Goal: Task Accomplishment & Management: Manage account settings

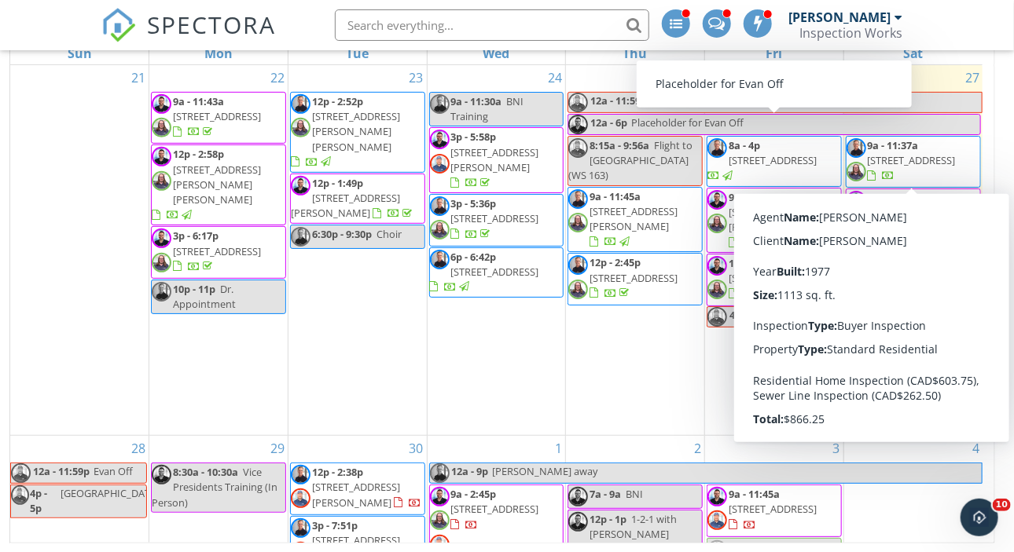
click at [905, 145] on span "9a - 11:37a" at bounding box center [893, 145] width 51 height 14
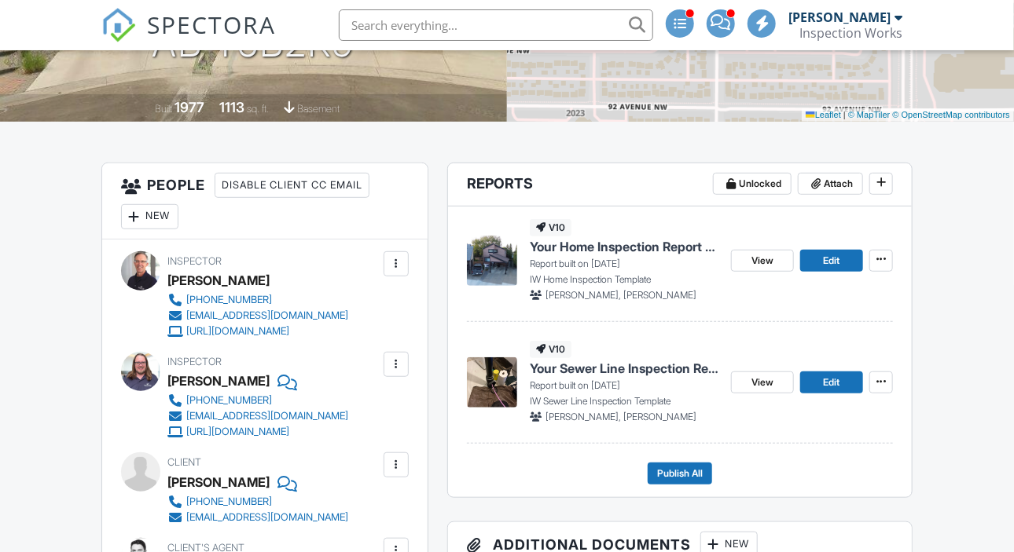
scroll to position [314, 0]
click at [757, 378] on span "View" at bounding box center [762, 383] width 22 height 16
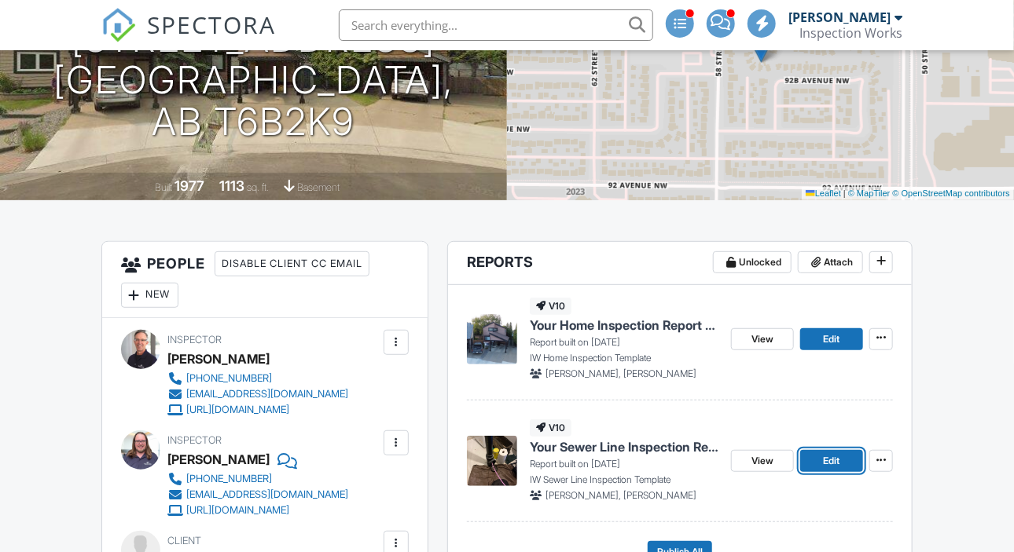
click at [828, 460] on span "Edit" at bounding box center [832, 461] width 17 height 16
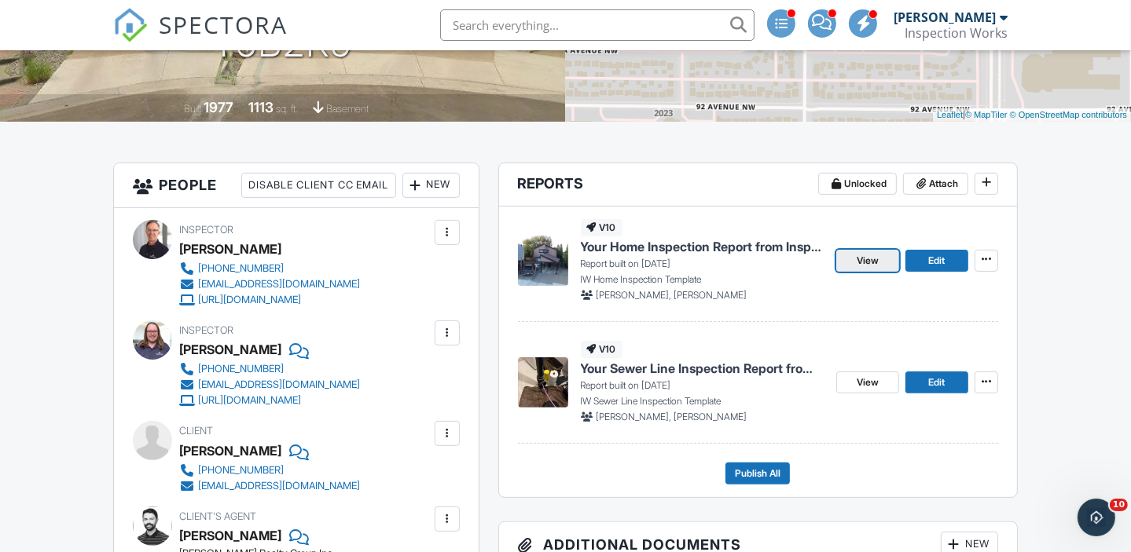
click at [880, 260] on link "View" at bounding box center [867, 261] width 63 height 22
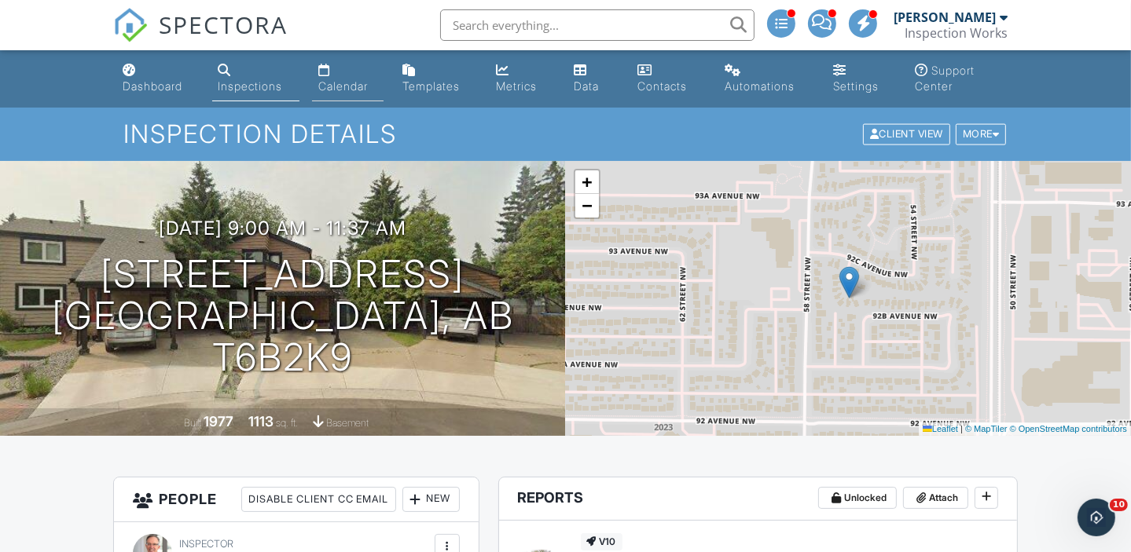
click at [335, 87] on div "Calendar" at bounding box center [343, 85] width 50 height 13
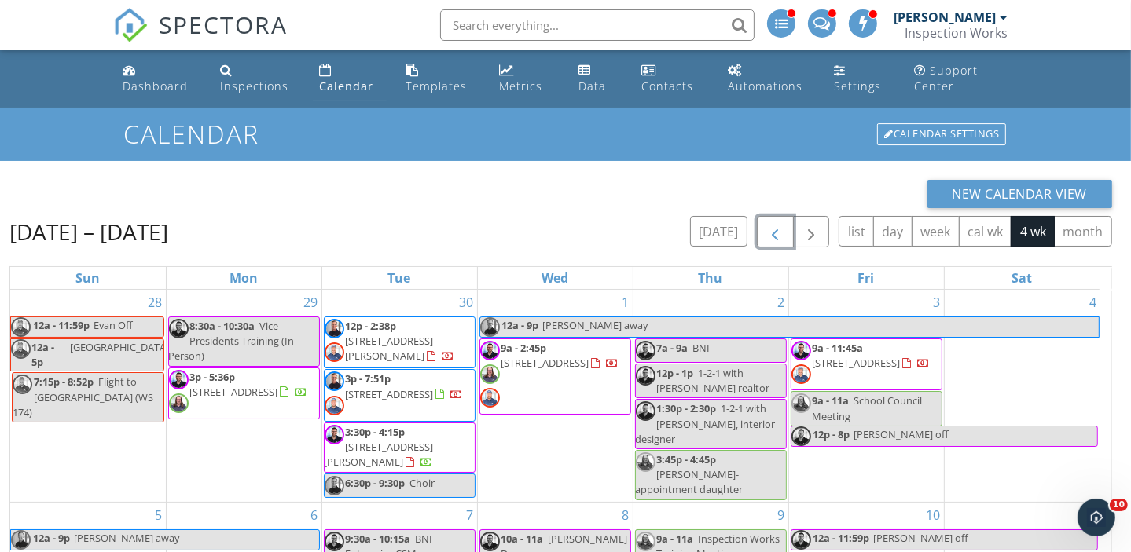
click at [784, 238] on span "button" at bounding box center [774, 232] width 19 height 19
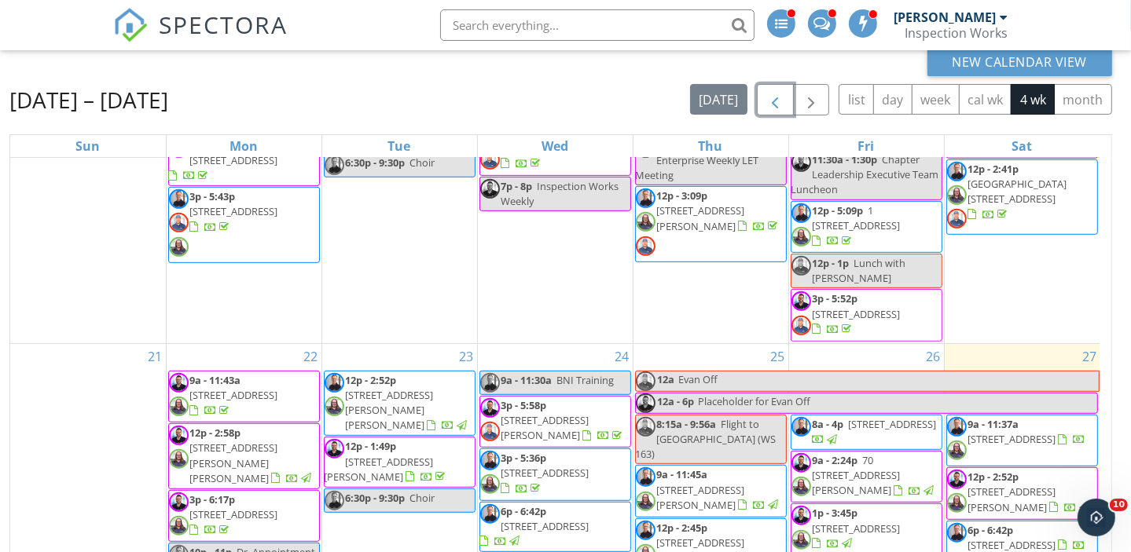
scroll to position [225, 0]
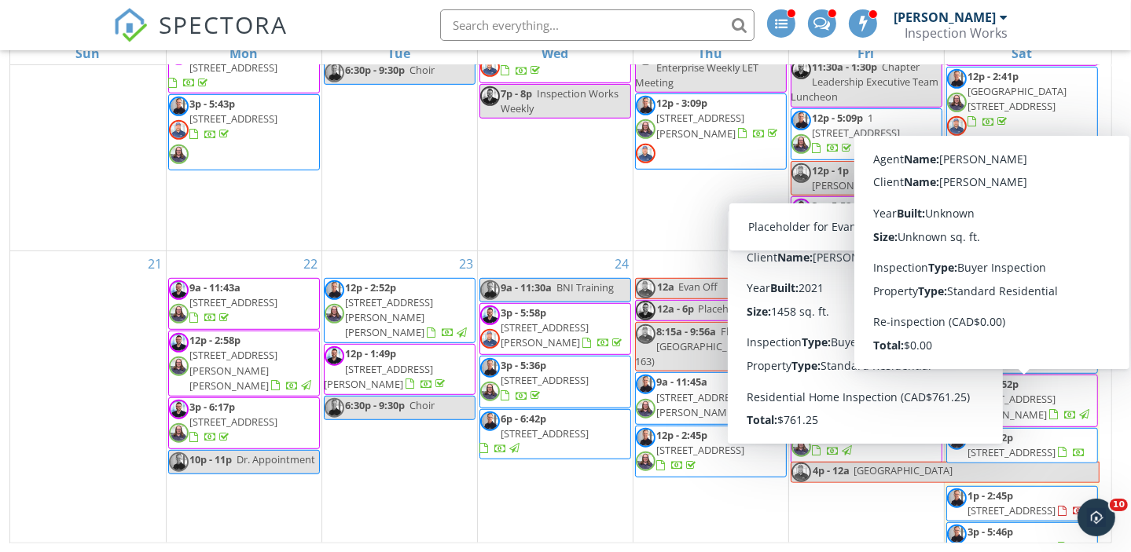
click at [1015, 431] on link "6p - 6:42p 11336 130 St, Edmonton T5M 0J2" at bounding box center [1027, 445] width 118 height 29
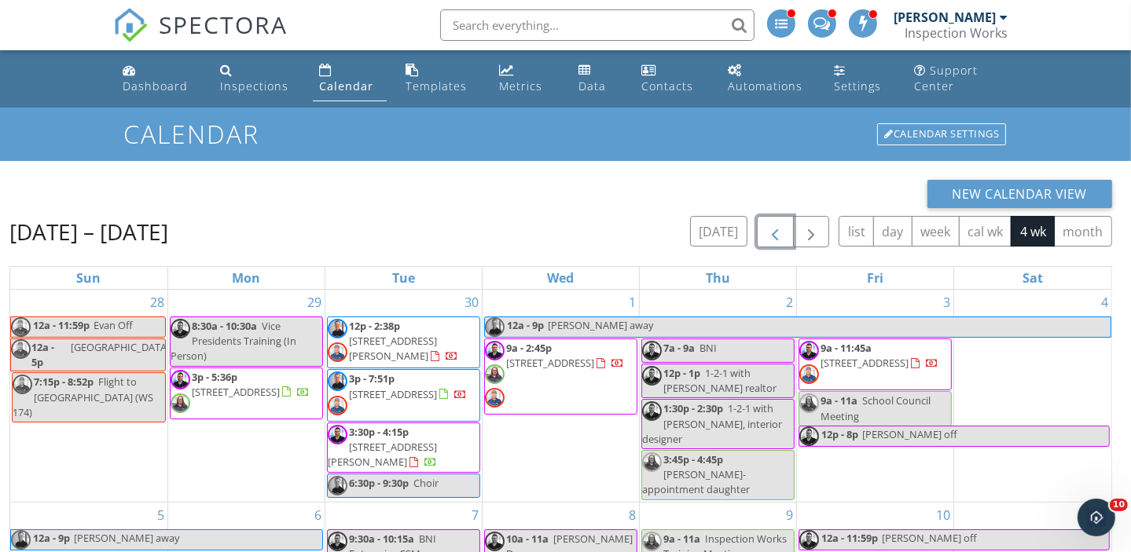
click at [780, 235] on span "button" at bounding box center [774, 232] width 19 height 19
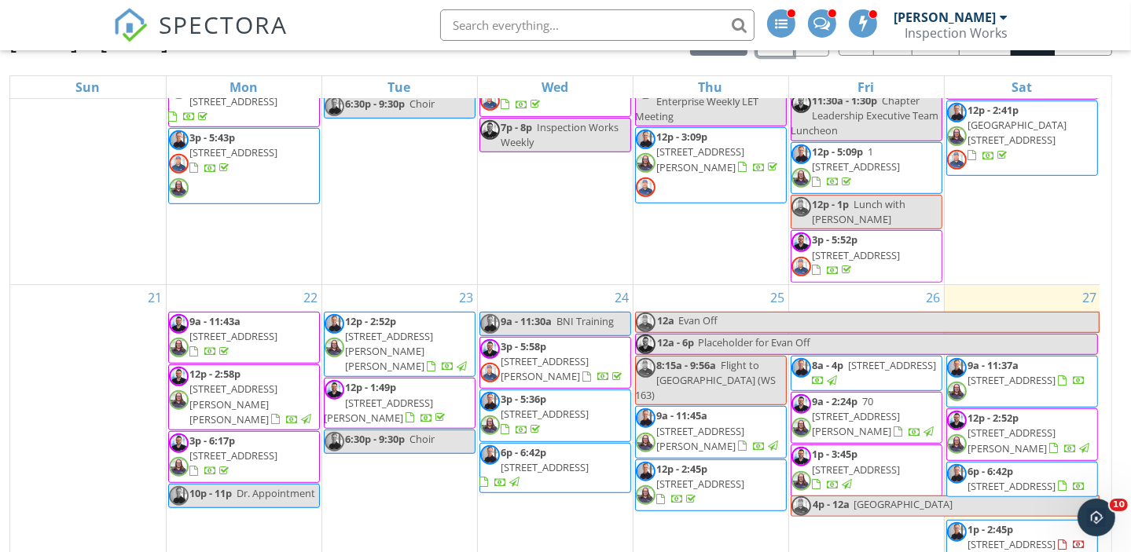
scroll to position [225, 0]
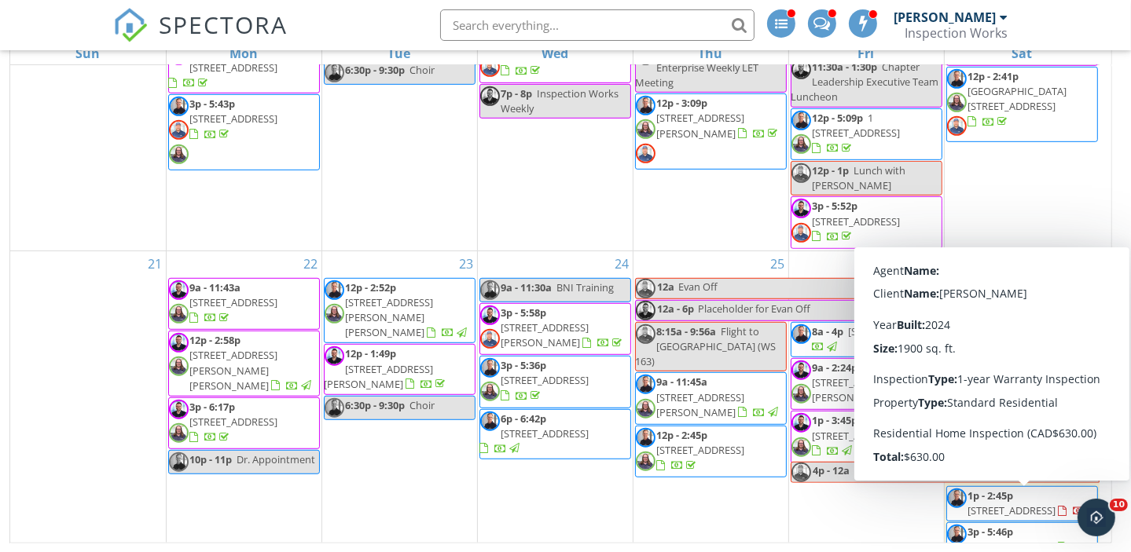
click at [993, 525] on span "3p - 5:46p" at bounding box center [991, 532] width 46 height 14
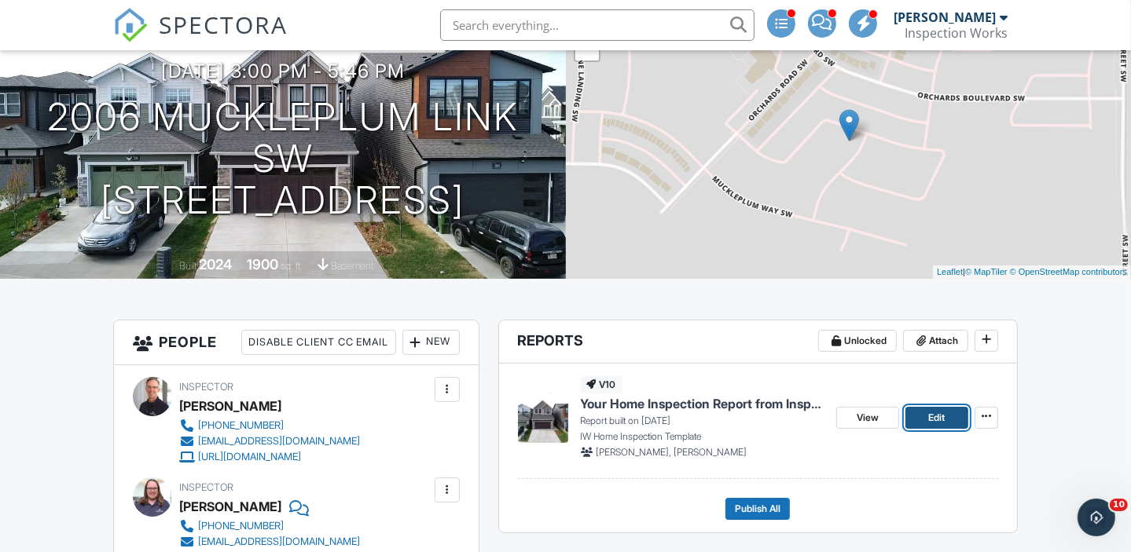
click at [934, 420] on span "Edit" at bounding box center [937, 418] width 17 height 16
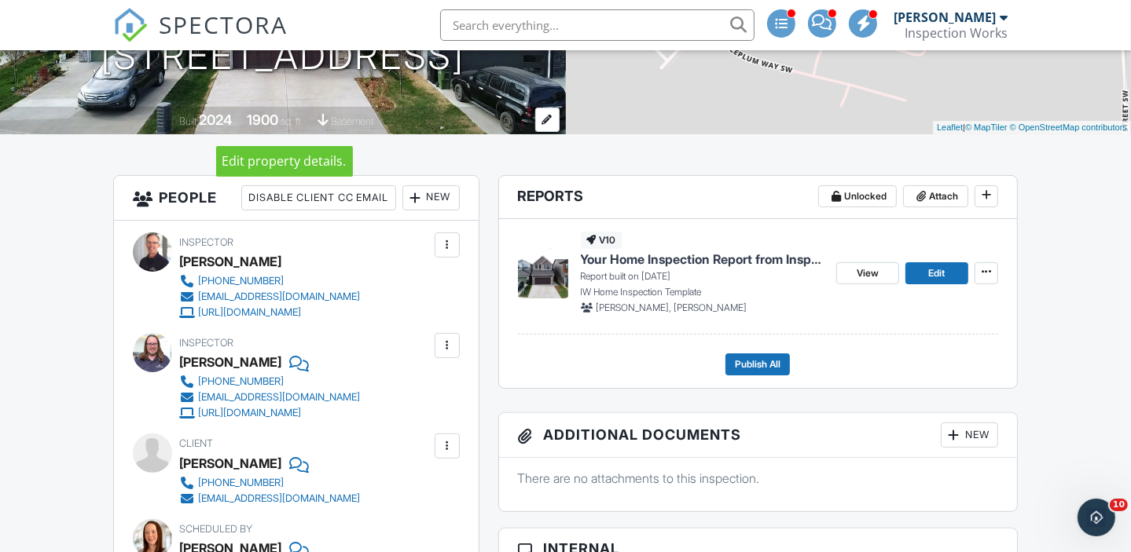
scroll to position [393, 0]
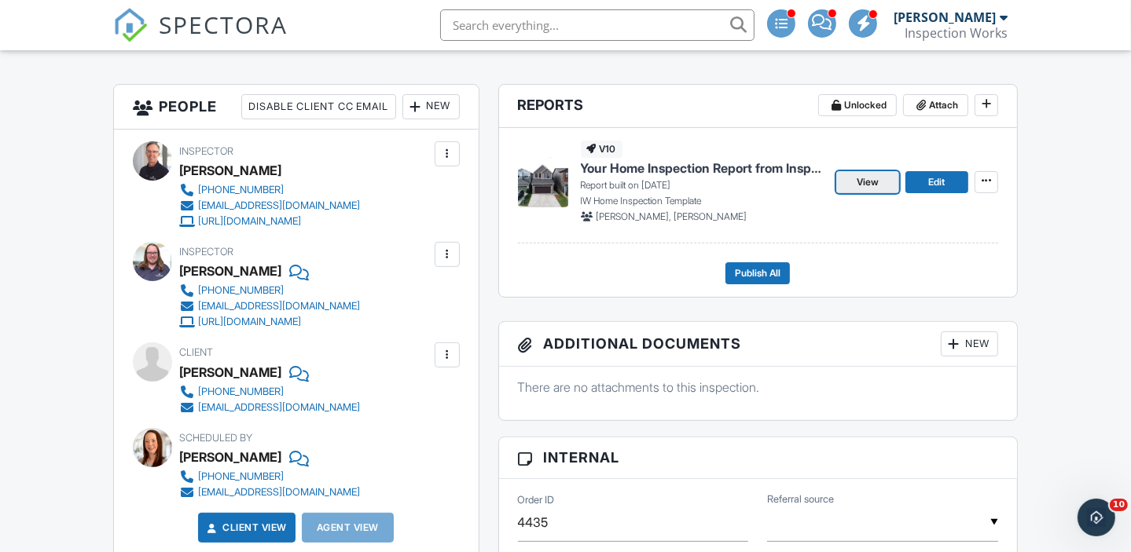
click at [864, 182] on span "View" at bounding box center [868, 182] width 22 height 16
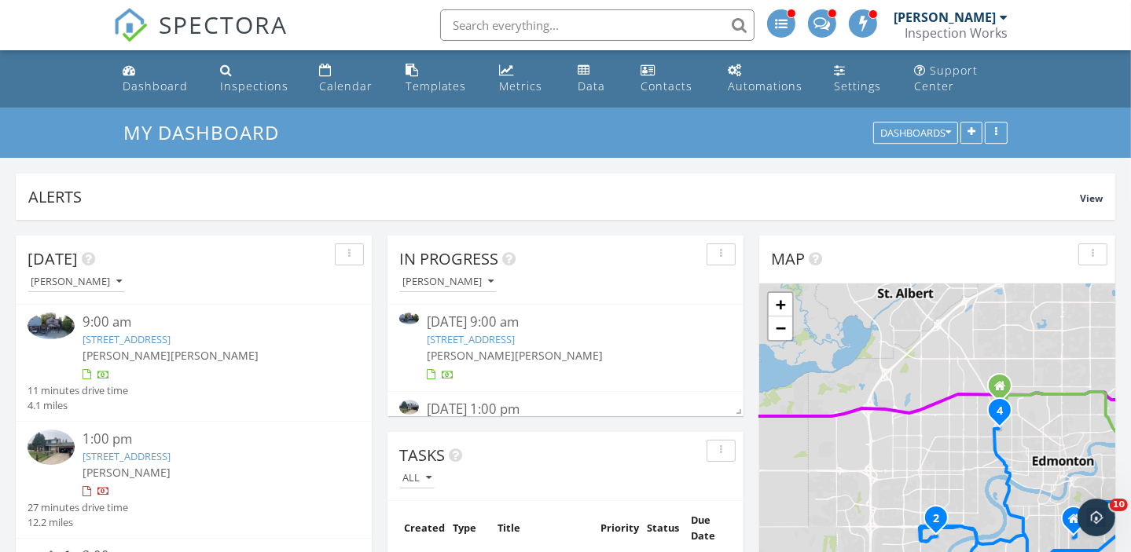
click at [171, 339] on link "[STREET_ADDRESS]" at bounding box center [127, 339] width 88 height 14
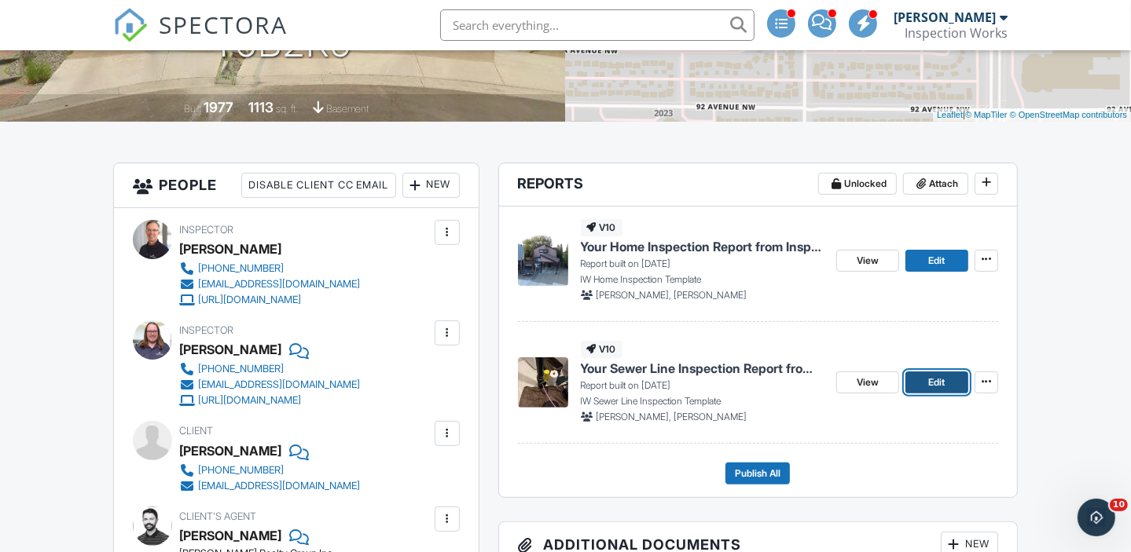
click at [937, 384] on span "Edit" at bounding box center [937, 383] width 17 height 16
click at [868, 263] on span "View" at bounding box center [868, 261] width 22 height 16
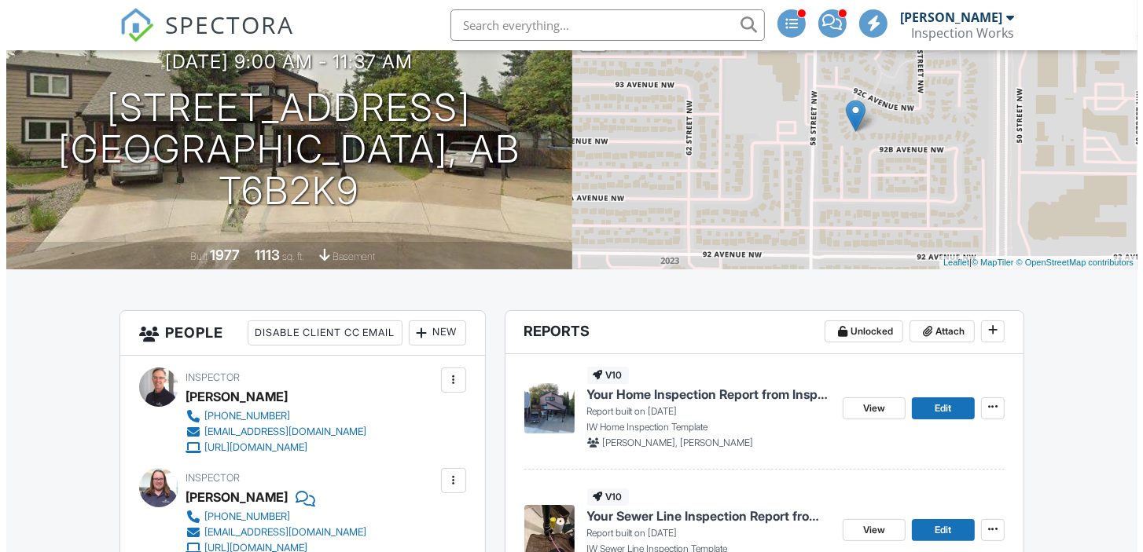
scroll to position [481, 0]
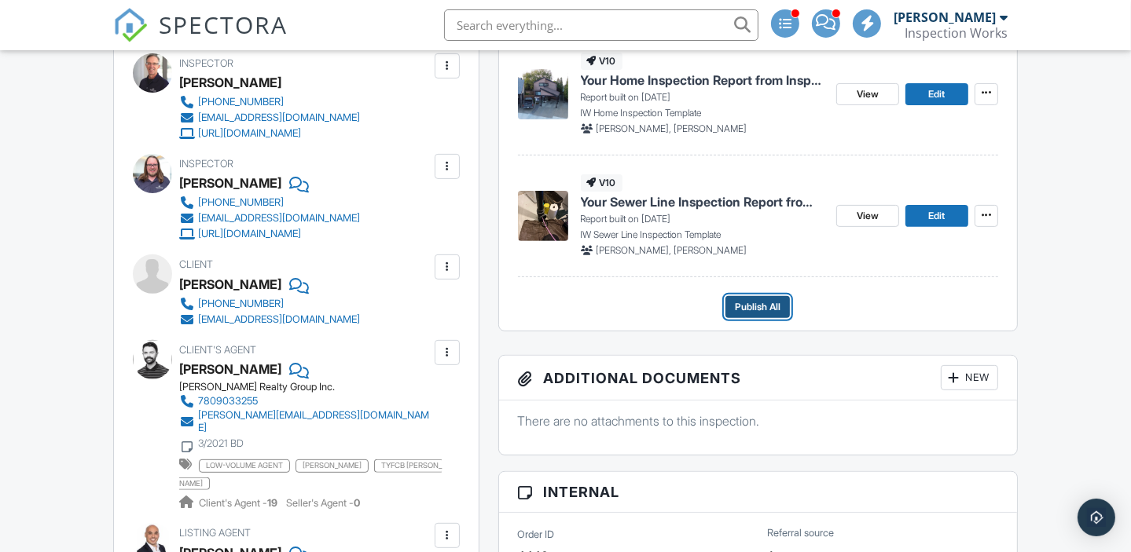
click at [762, 310] on span "Publish All" at bounding box center [758, 307] width 46 height 16
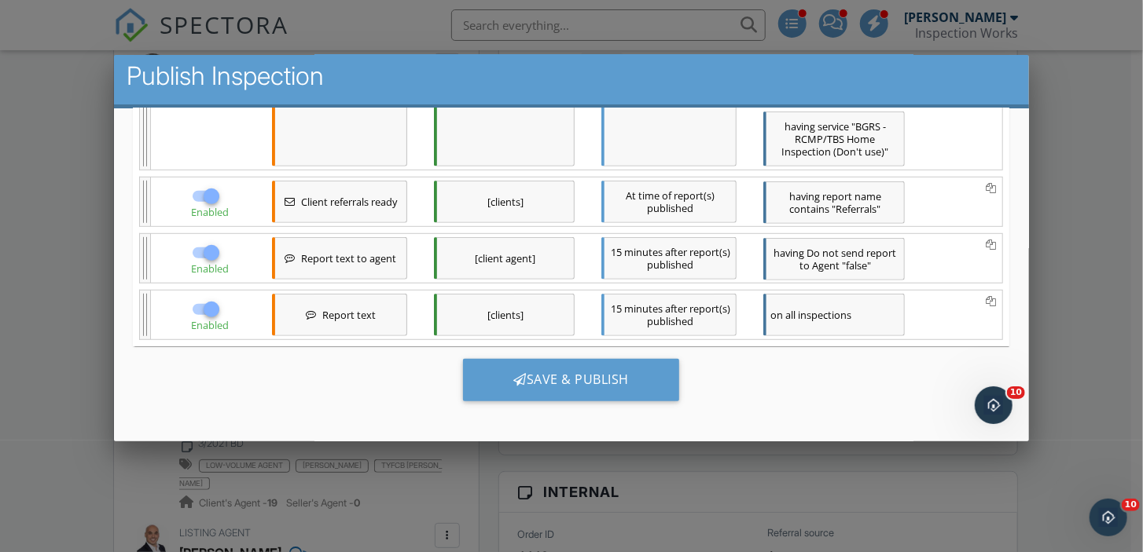
scroll to position [9, 0]
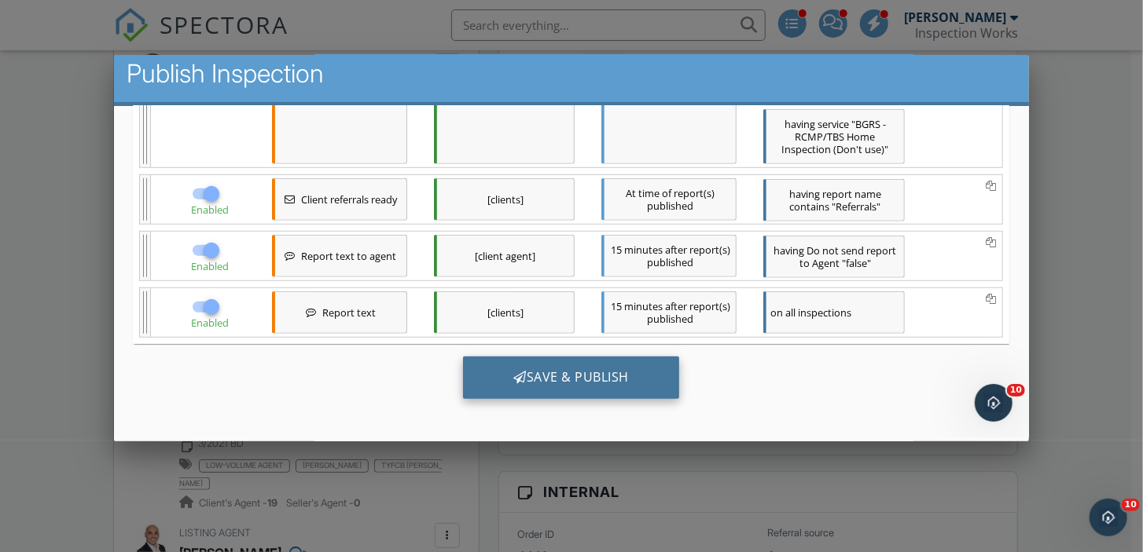
click at [559, 385] on div "Save & Publish" at bounding box center [571, 378] width 216 height 42
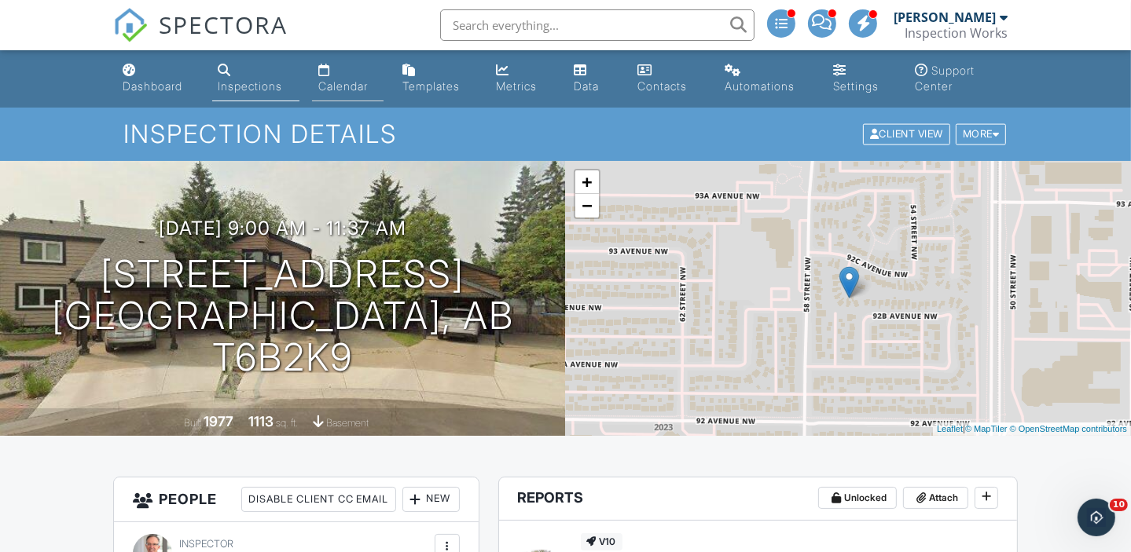
click at [349, 87] on div "Calendar" at bounding box center [343, 85] width 50 height 13
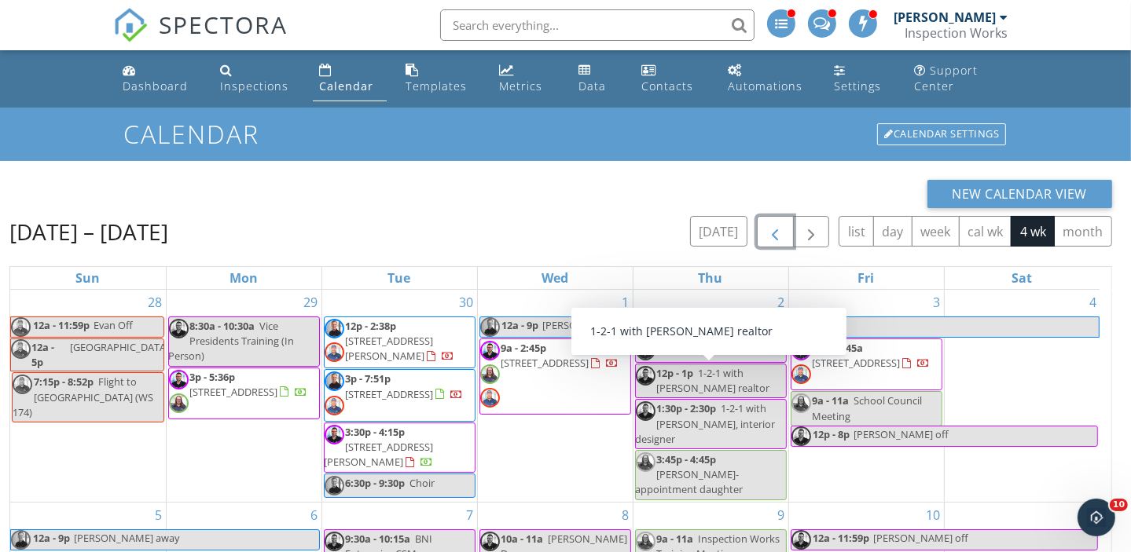
click at [769, 235] on span "button" at bounding box center [774, 232] width 19 height 19
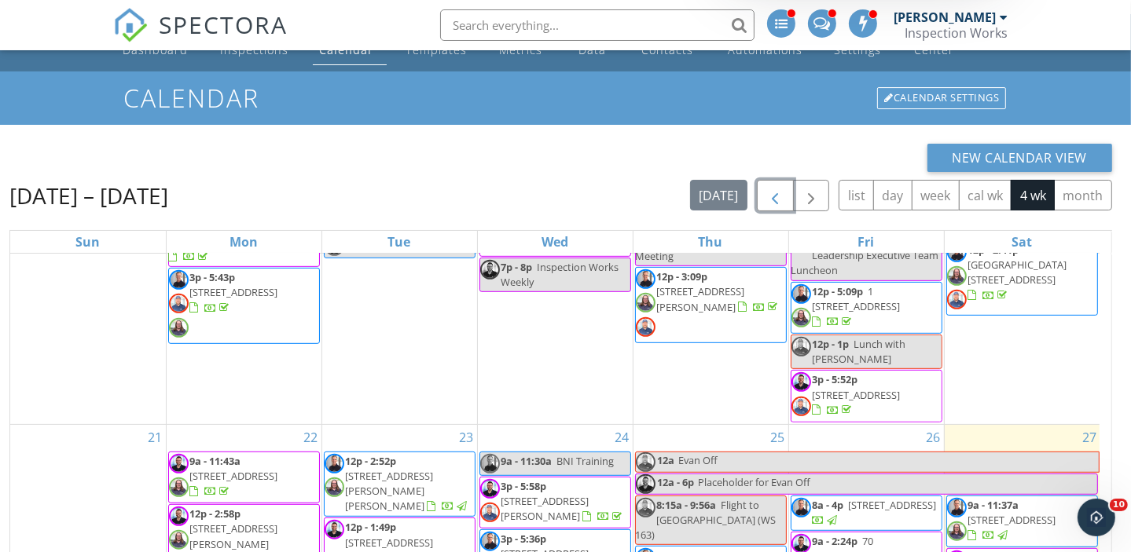
scroll to position [225, 0]
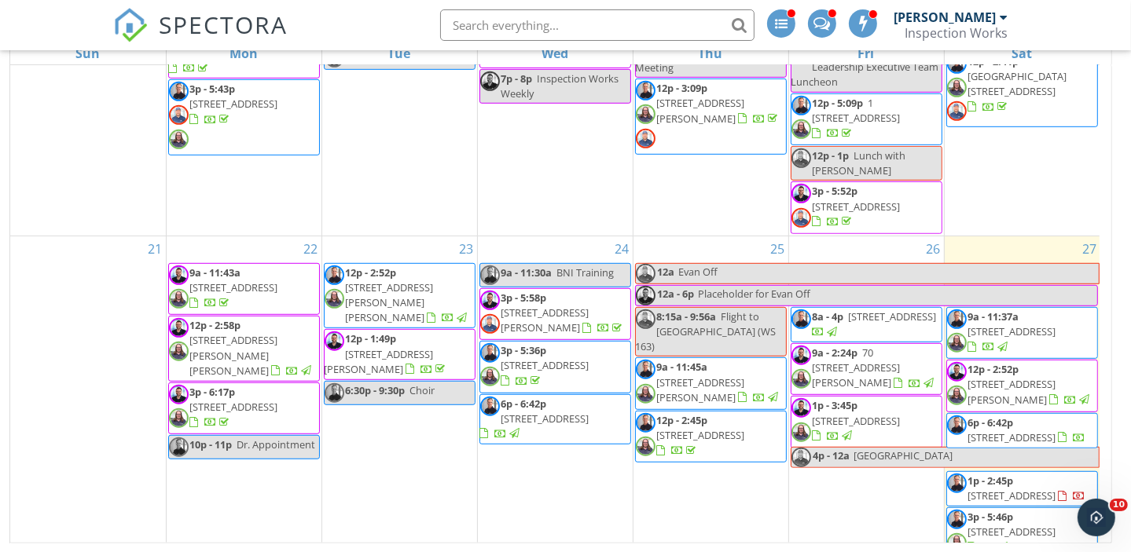
click at [1014, 474] on span "1p - 2:45p" at bounding box center [991, 481] width 46 height 14
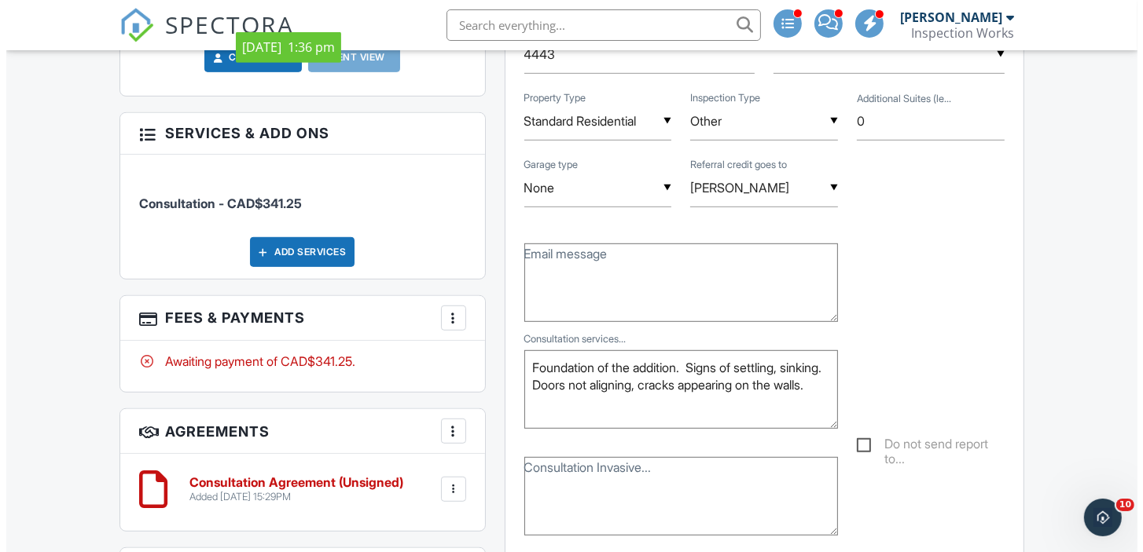
scroll to position [864, 0]
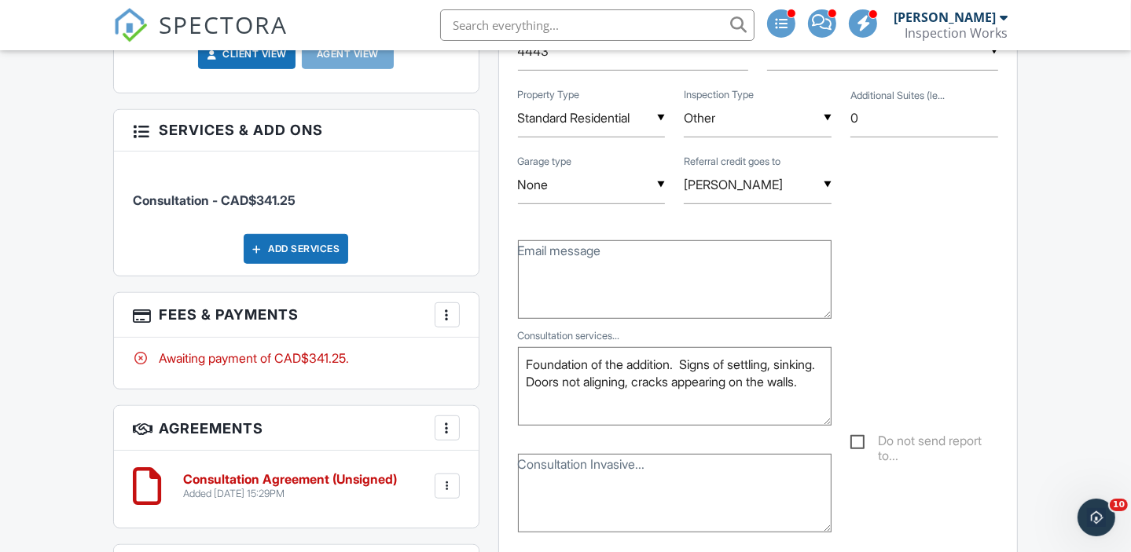
click at [443, 307] on div at bounding box center [447, 315] width 16 height 16
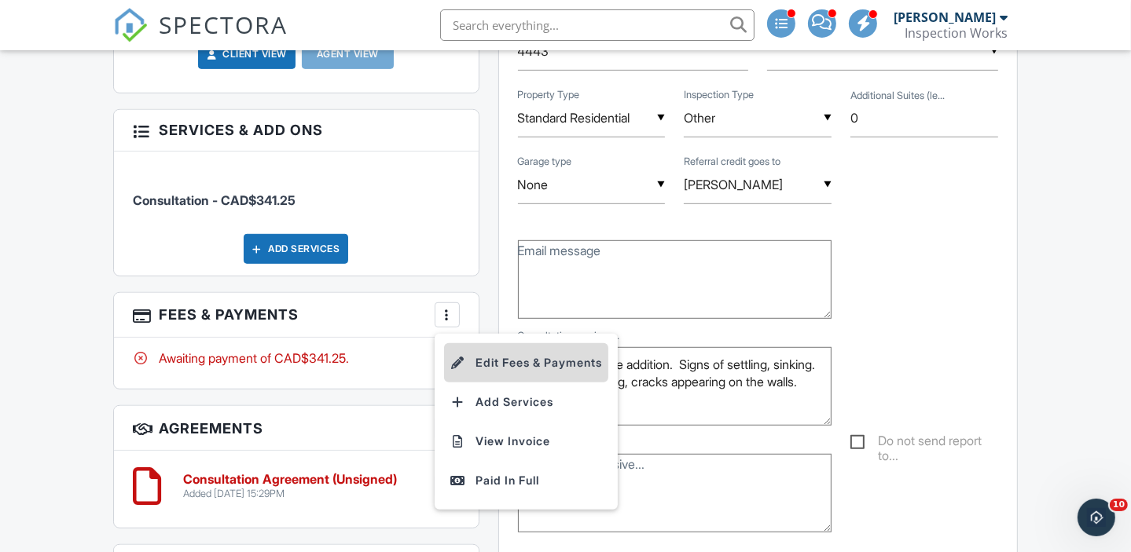
click at [528, 358] on li "Edit Fees & Payments" at bounding box center [526, 362] width 164 height 39
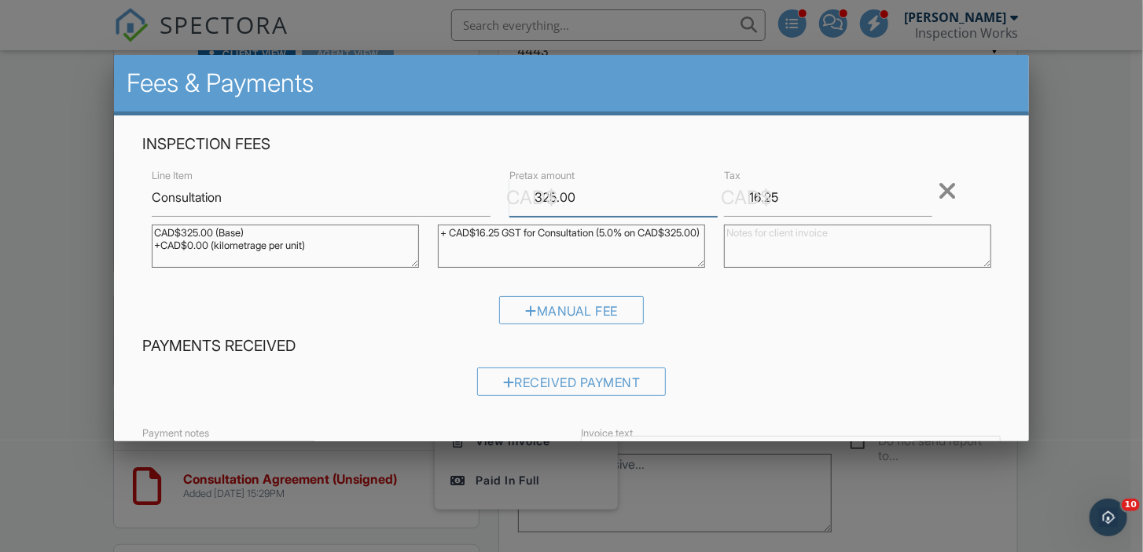
click at [580, 200] on input "325.00" at bounding box center [613, 197] width 208 height 39
type input "3"
click at [570, 310] on div "Manual Fee" at bounding box center [571, 310] width 145 height 28
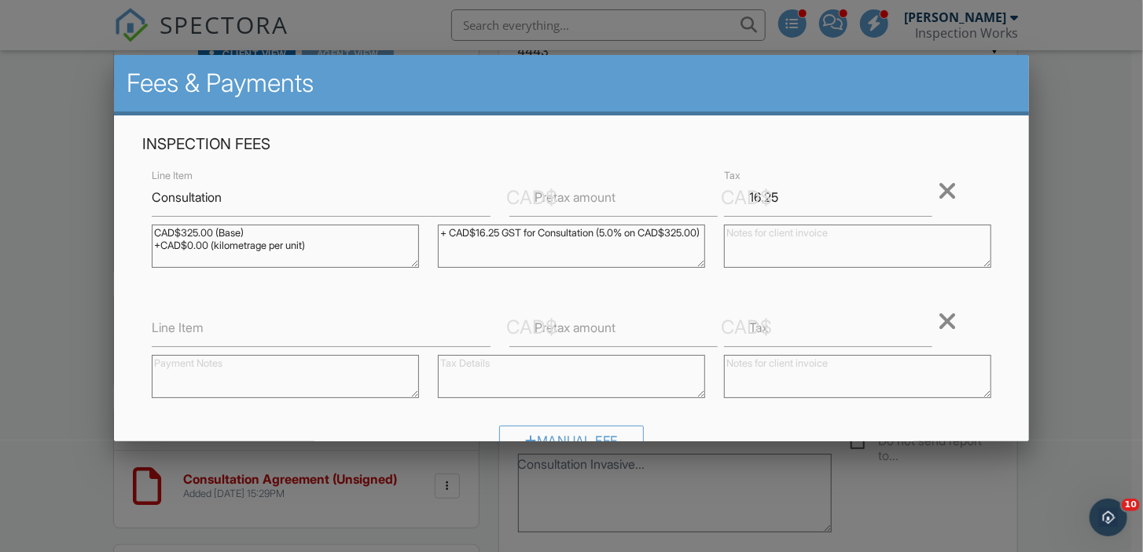
click at [204, 333] on label "Line Item" at bounding box center [178, 327] width 52 height 17
click at [204, 333] on input "Line Item" at bounding box center [321, 328] width 339 height 39
type input "Discount"
click at [571, 331] on label "Pretax amount" at bounding box center [574, 327] width 81 height 17
click at [571, 331] on input "Pretax amount" at bounding box center [613, 328] width 208 height 39
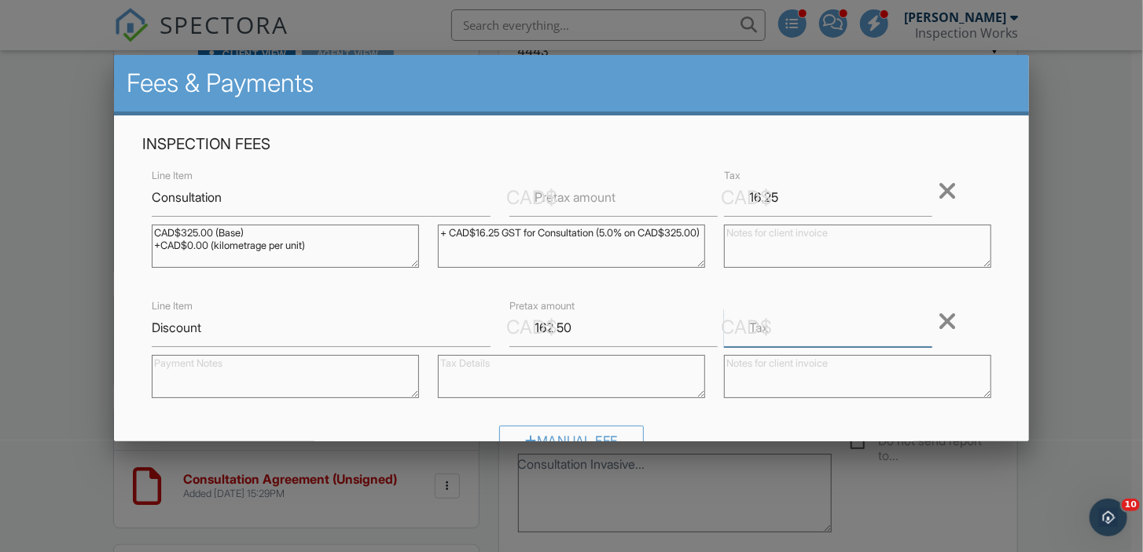
click at [789, 324] on input "Tax" at bounding box center [828, 328] width 208 height 39
click at [536, 326] on div "CAD$" at bounding box center [531, 327] width 51 height 27
click at [538, 327] on div "CAD$" at bounding box center [531, 327] width 51 height 27
click at [566, 321] on input "162.50" at bounding box center [613, 328] width 208 height 39
type input "-162.50"
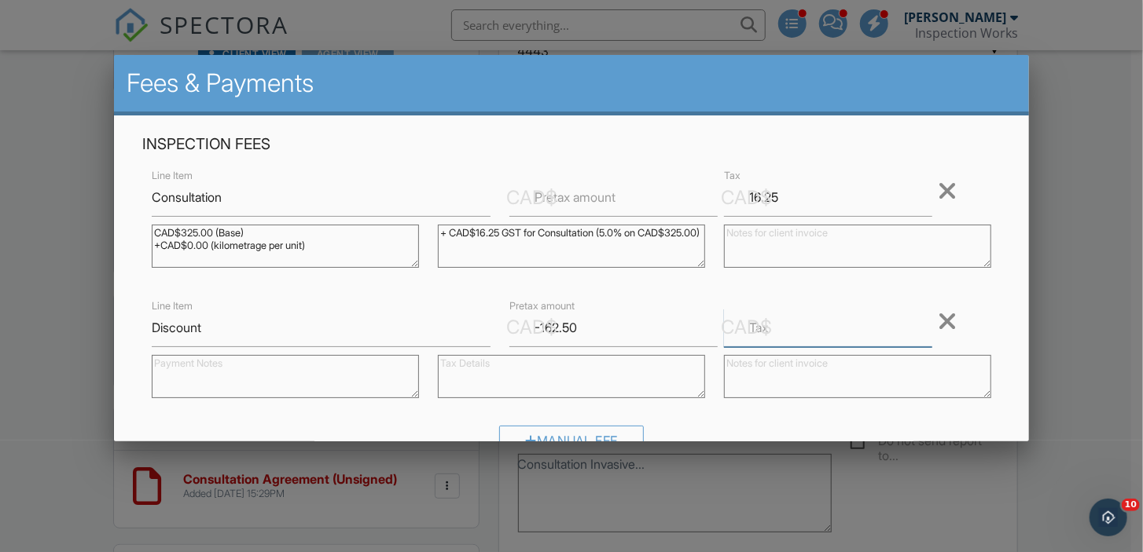
click at [765, 336] on input "Tax" at bounding box center [828, 328] width 208 height 39
click at [774, 330] on input "-8.125" at bounding box center [828, 328] width 208 height 39
type input "-8.12"
click at [780, 200] on input "16.25" at bounding box center [828, 197] width 208 height 39
type input "1"
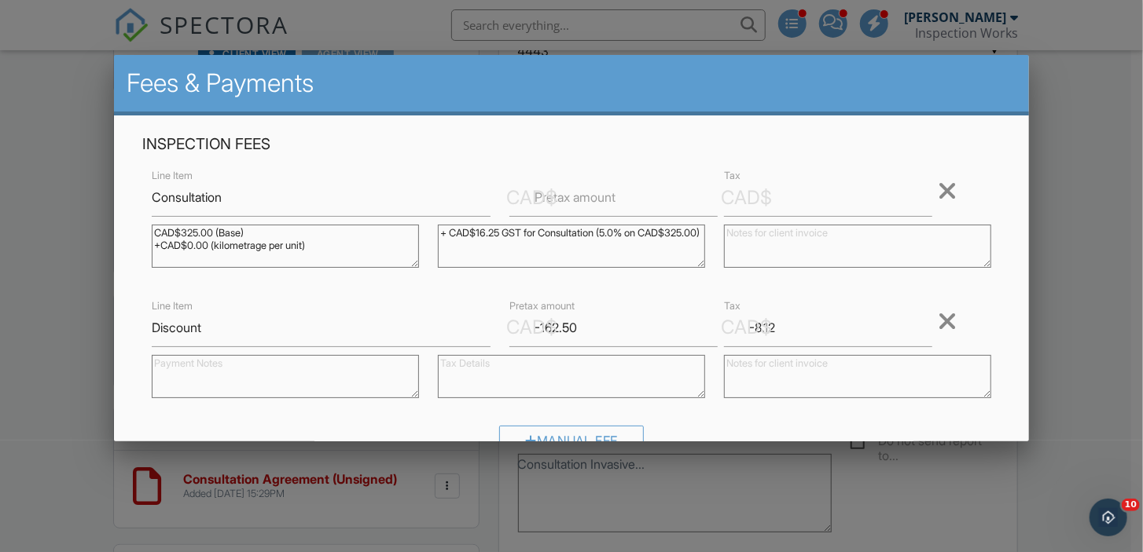
click at [571, 203] on label "Pretax amount" at bounding box center [574, 197] width 81 height 17
click at [571, 203] on input "Pretax amount" at bounding box center [613, 197] width 208 height 39
type input "325"
click at [758, 195] on div "CAD$" at bounding box center [746, 198] width 51 height 27
click at [774, 197] on input "Tax" at bounding box center [828, 197] width 208 height 39
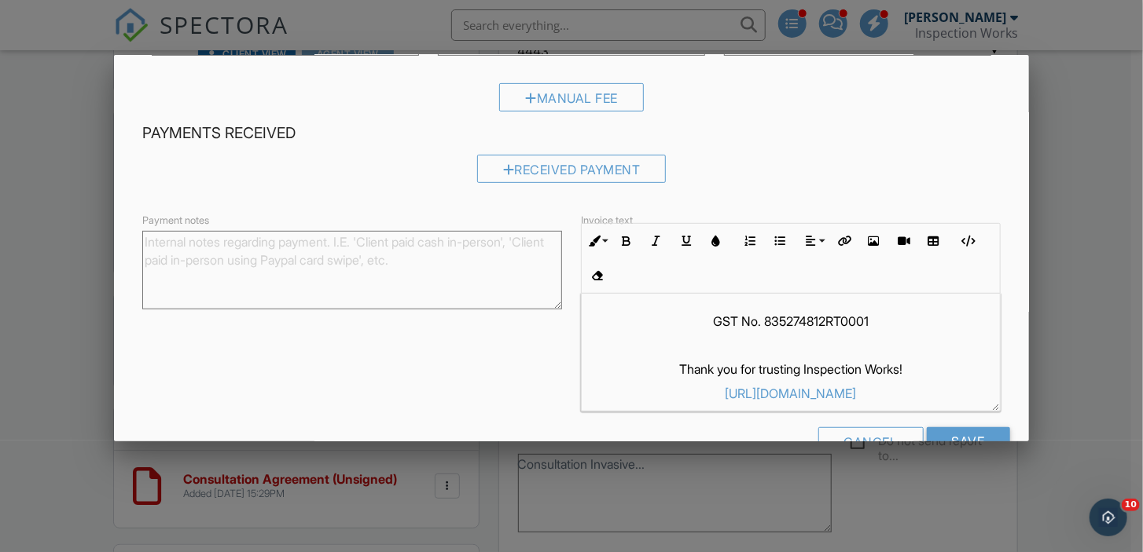
scroll to position [387, 0]
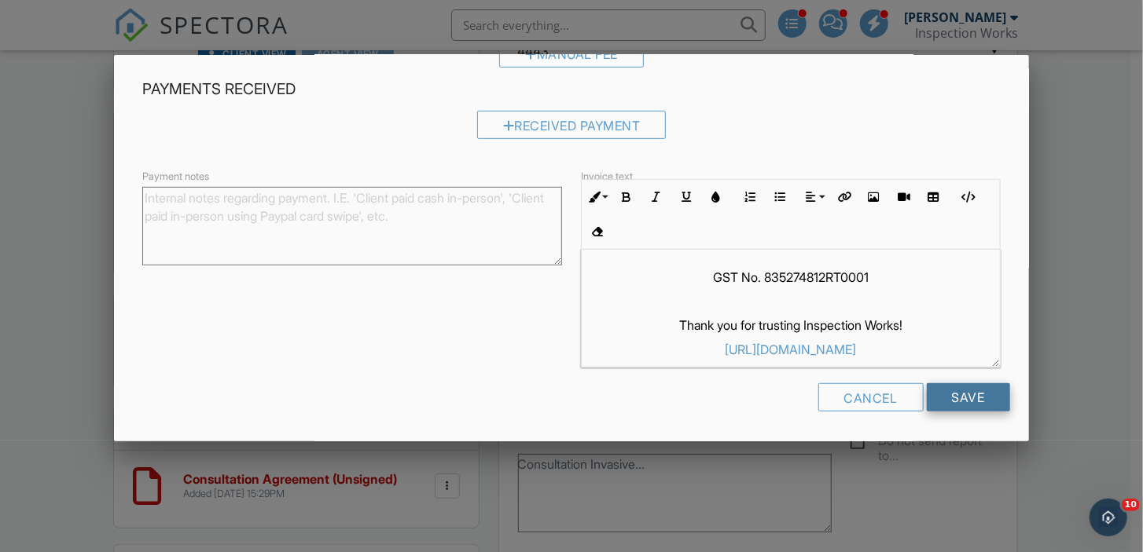
type input "16.25"
click at [934, 398] on input "Save" at bounding box center [968, 398] width 83 height 28
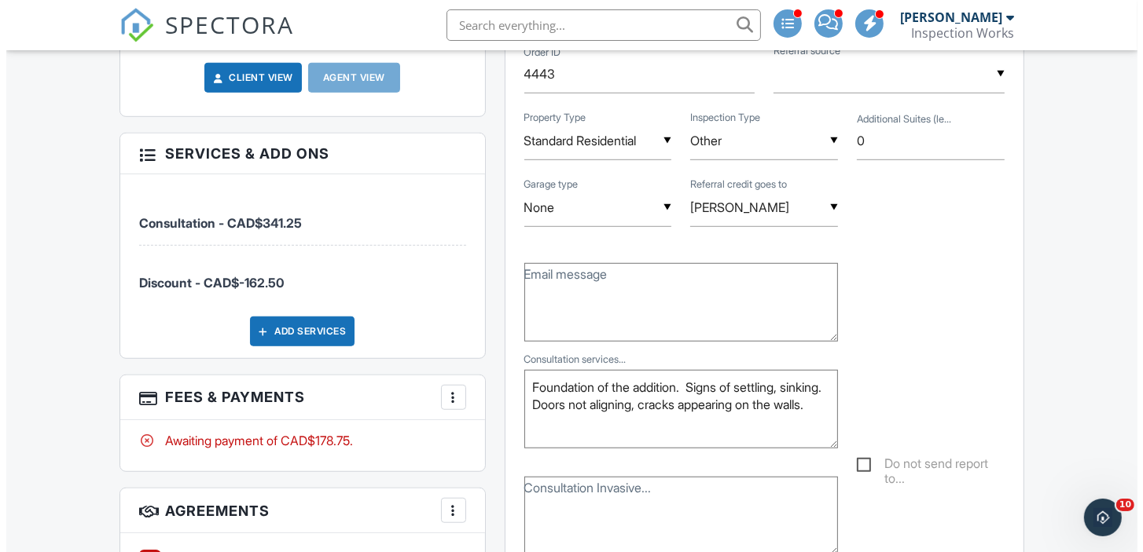
scroll to position [989, 0]
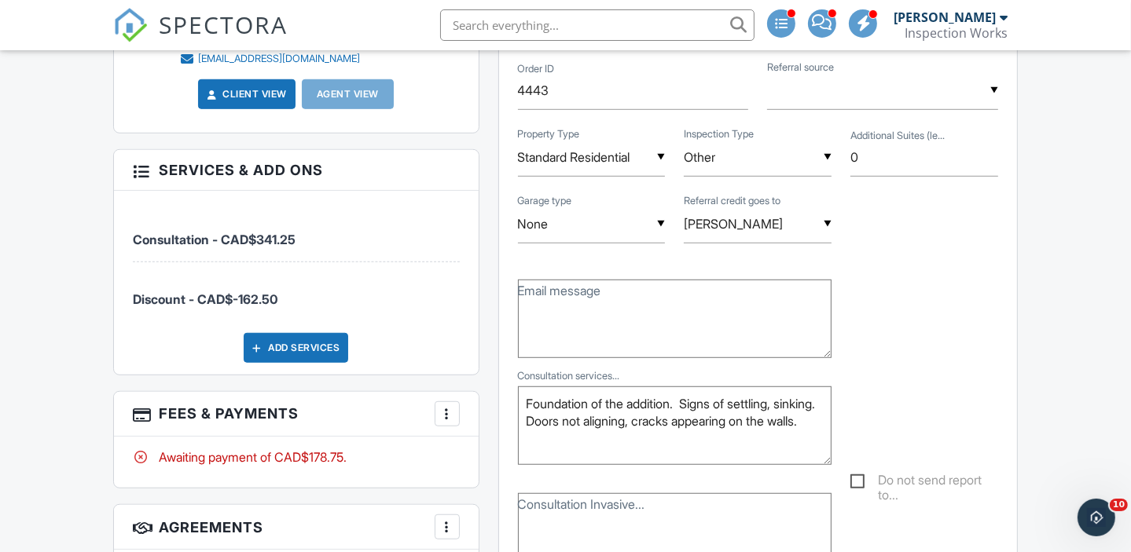
click at [448, 406] on div at bounding box center [447, 414] width 16 height 16
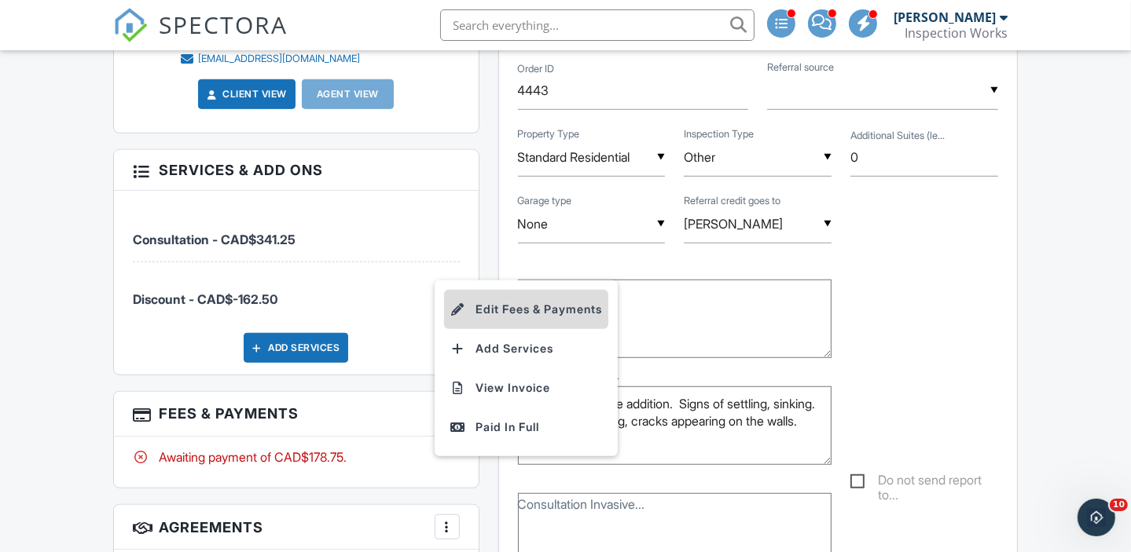
click at [518, 301] on li "Edit Fees & Payments" at bounding box center [526, 309] width 164 height 39
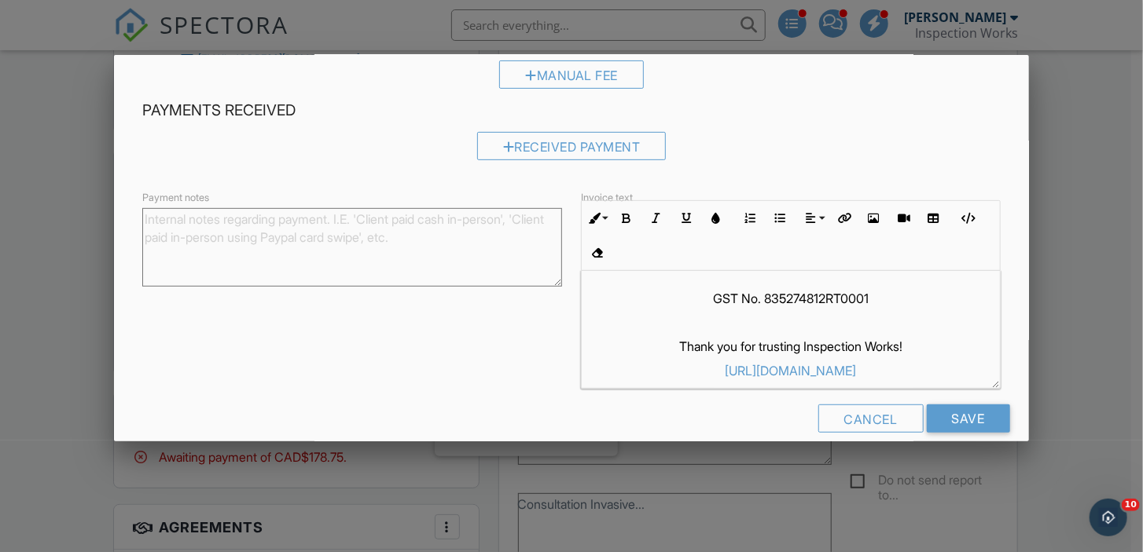
scroll to position [336, 0]
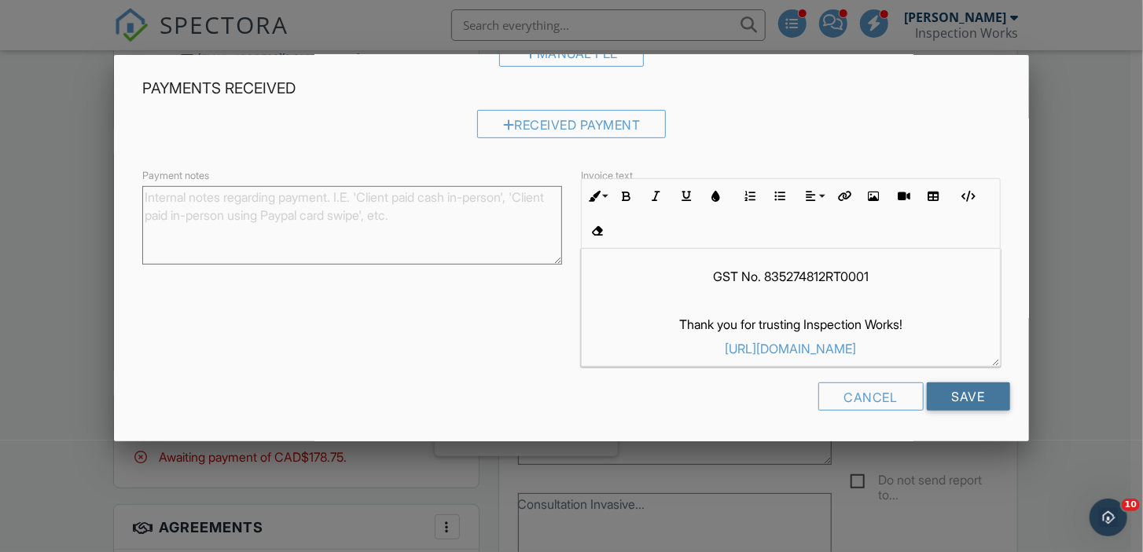
click at [968, 396] on input "Save" at bounding box center [968, 397] width 83 height 28
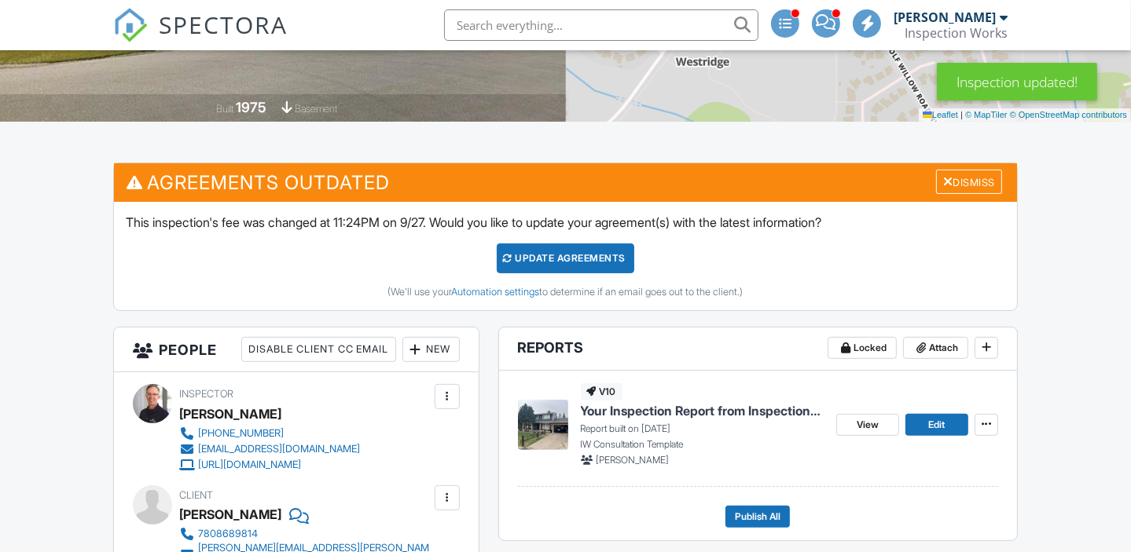
click at [565, 257] on div "Update Agreements" at bounding box center [566, 259] width 138 height 30
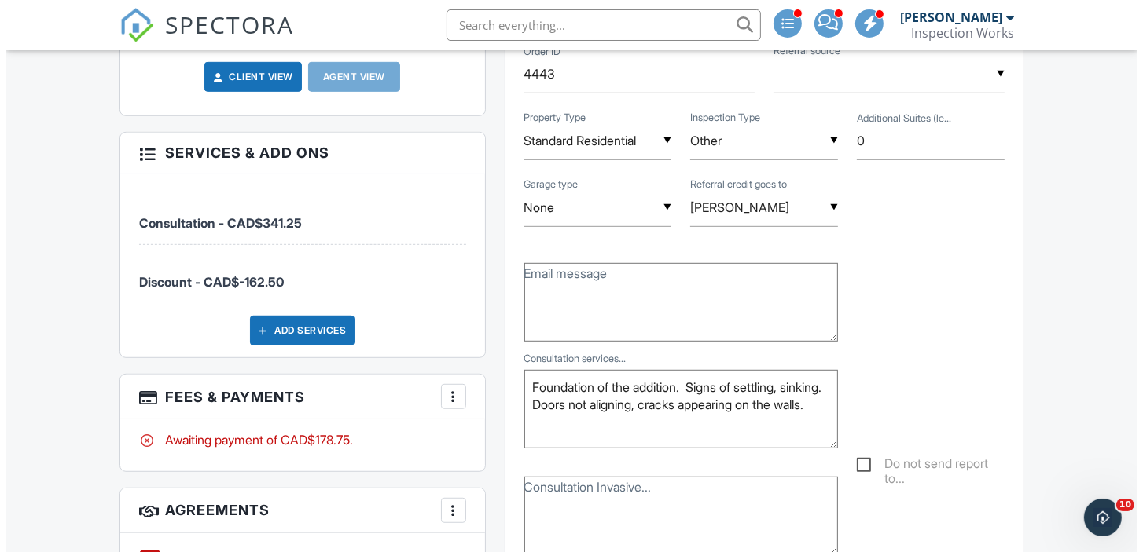
scroll to position [981, 0]
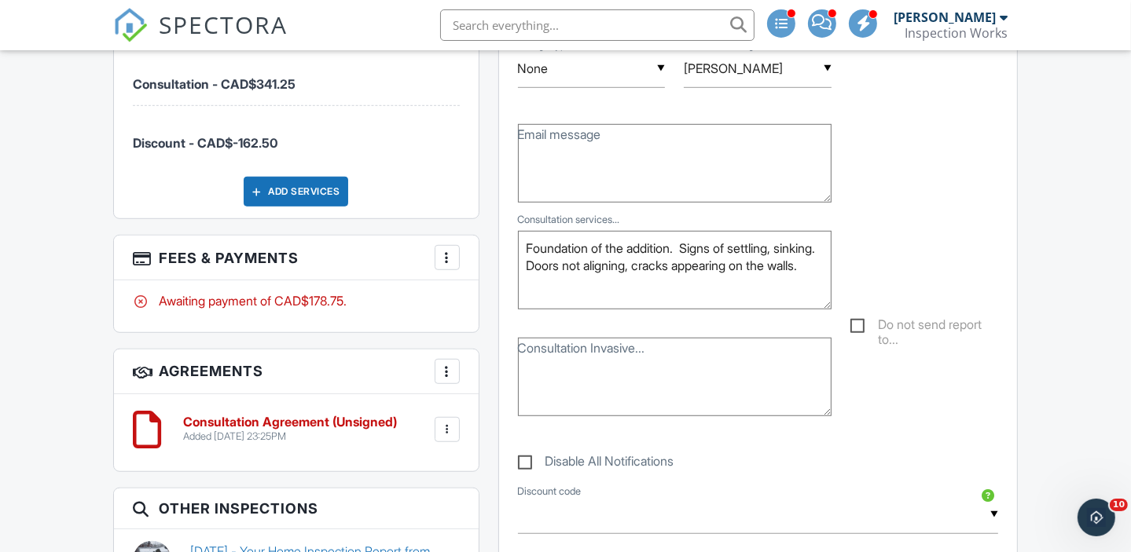
click at [452, 250] on div at bounding box center [447, 258] width 16 height 16
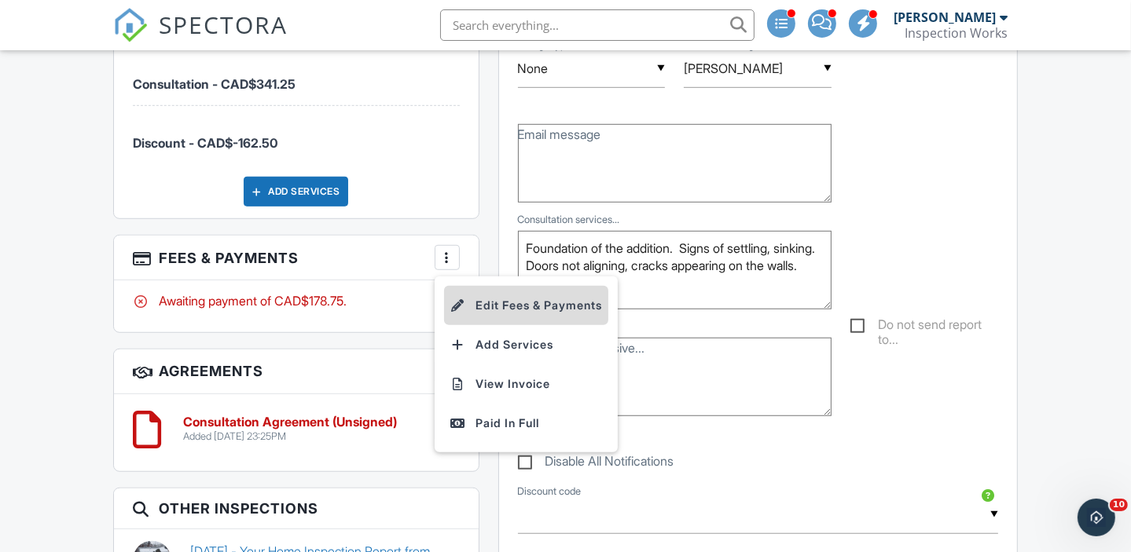
click at [512, 295] on li "Edit Fees & Payments" at bounding box center [526, 305] width 164 height 39
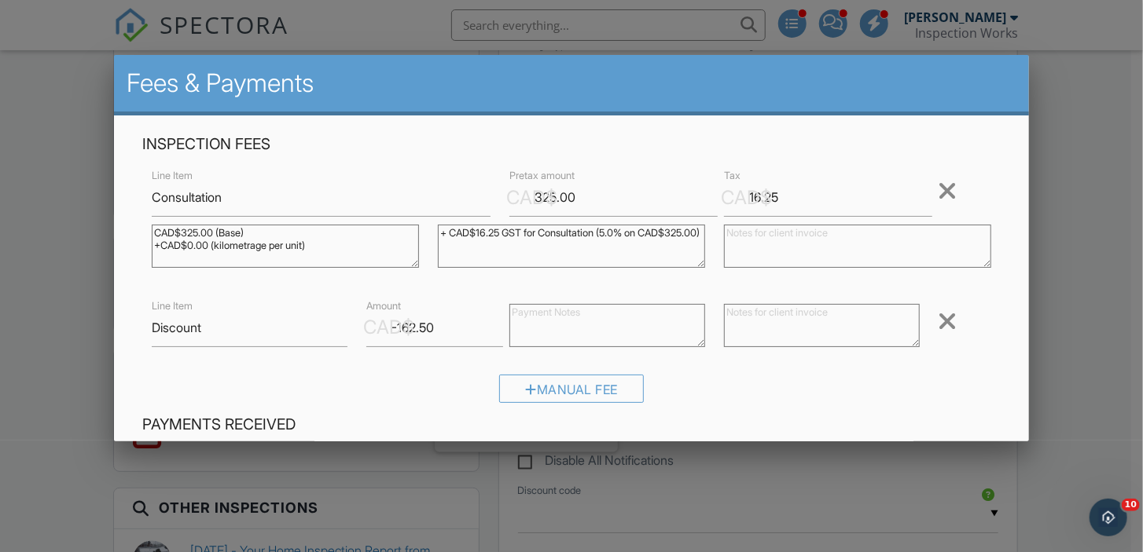
click at [376, 329] on div "CAD$" at bounding box center [388, 327] width 51 height 27
click at [419, 325] on input "-162.50" at bounding box center [434, 328] width 137 height 39
click at [938, 322] on div at bounding box center [947, 321] width 19 height 25
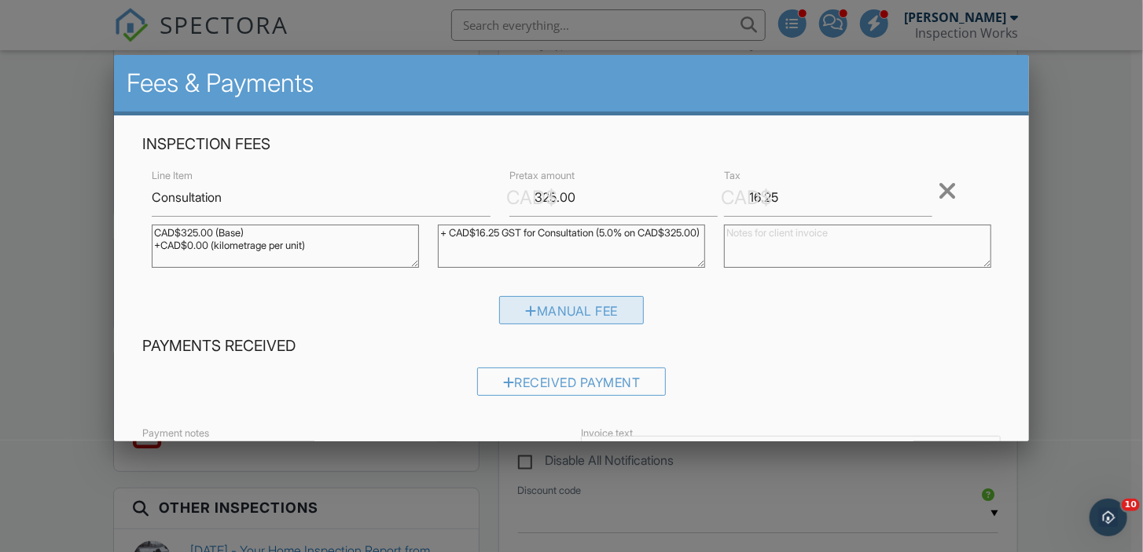
click at [576, 313] on div "Manual Fee" at bounding box center [571, 310] width 145 height 28
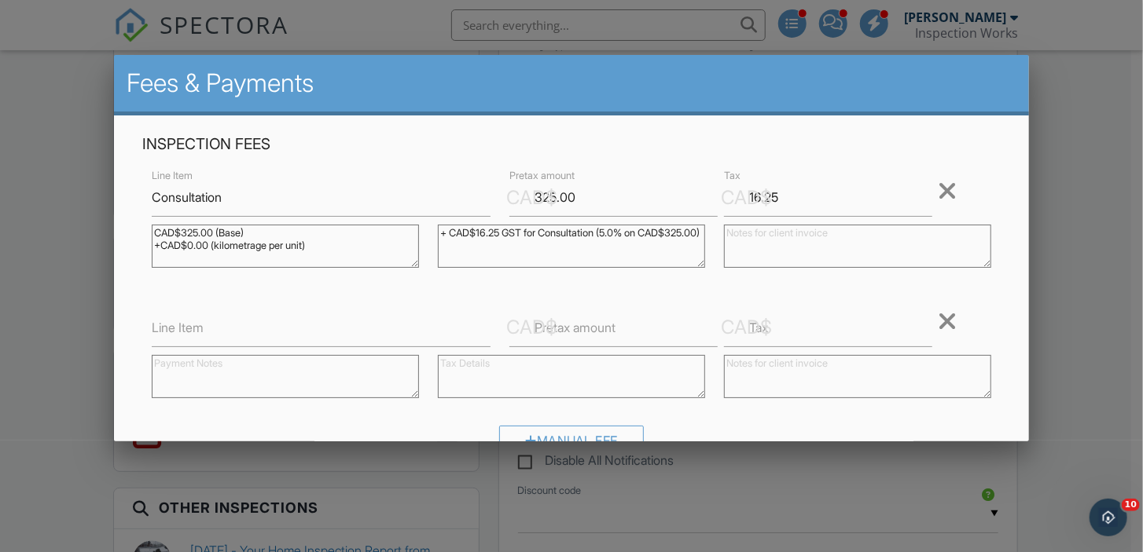
click at [184, 332] on label "Line Item" at bounding box center [178, 327] width 52 height 17
click at [184, 332] on input "Line Item" at bounding box center [321, 328] width 339 height 39
type input "Discount"
click at [569, 335] on label "Pretax amount" at bounding box center [574, 327] width 81 height 17
click at [569, 335] on input "Pretax amount" at bounding box center [613, 328] width 208 height 39
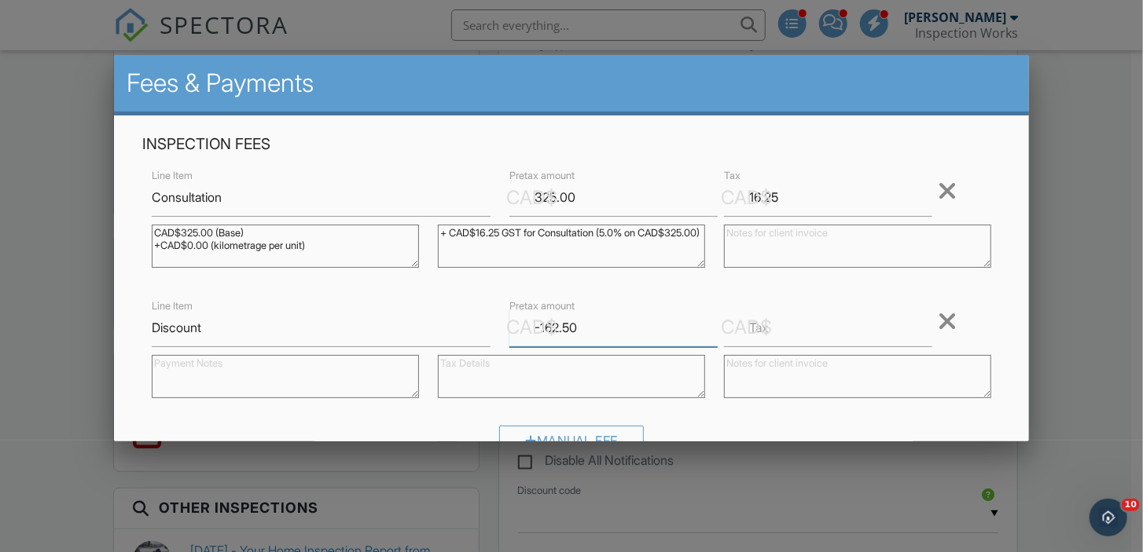
type input "-162.50"
click at [769, 336] on input "Tax" at bounding box center [828, 328] width 208 height 39
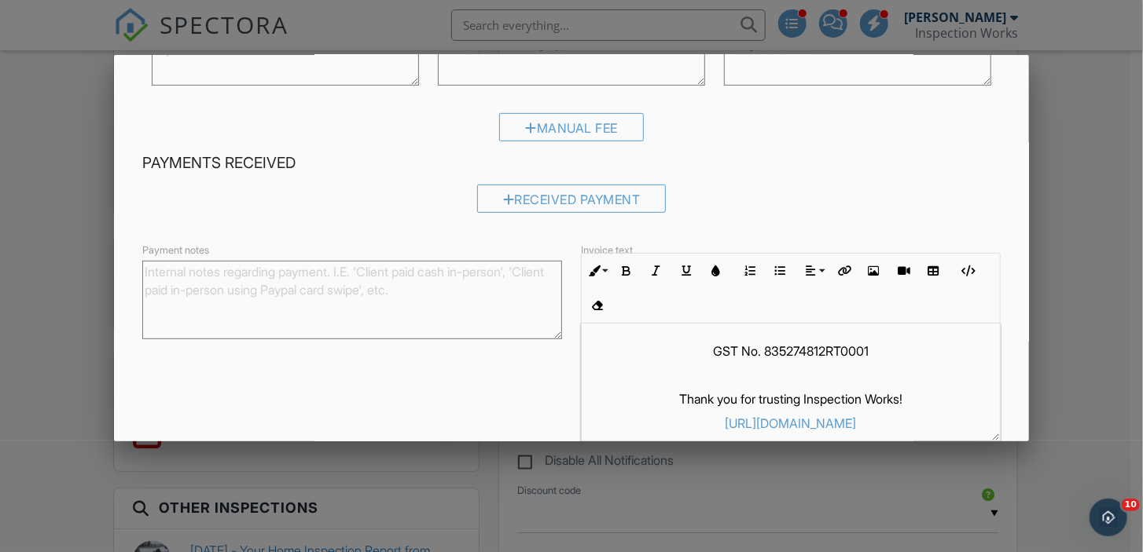
scroll to position [387, 0]
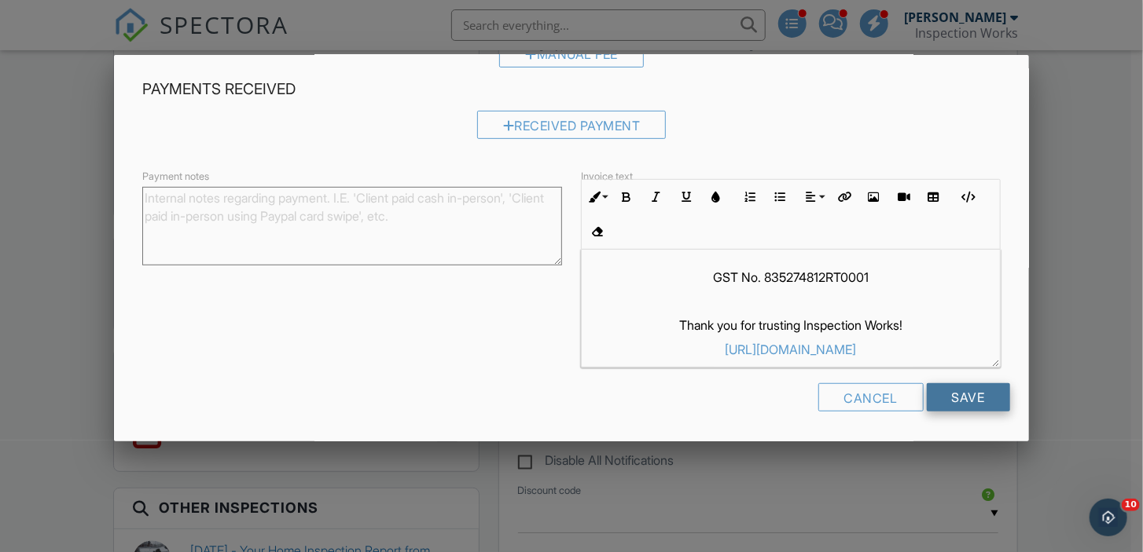
type input "-8.12"
click at [973, 391] on input "Save" at bounding box center [968, 398] width 83 height 28
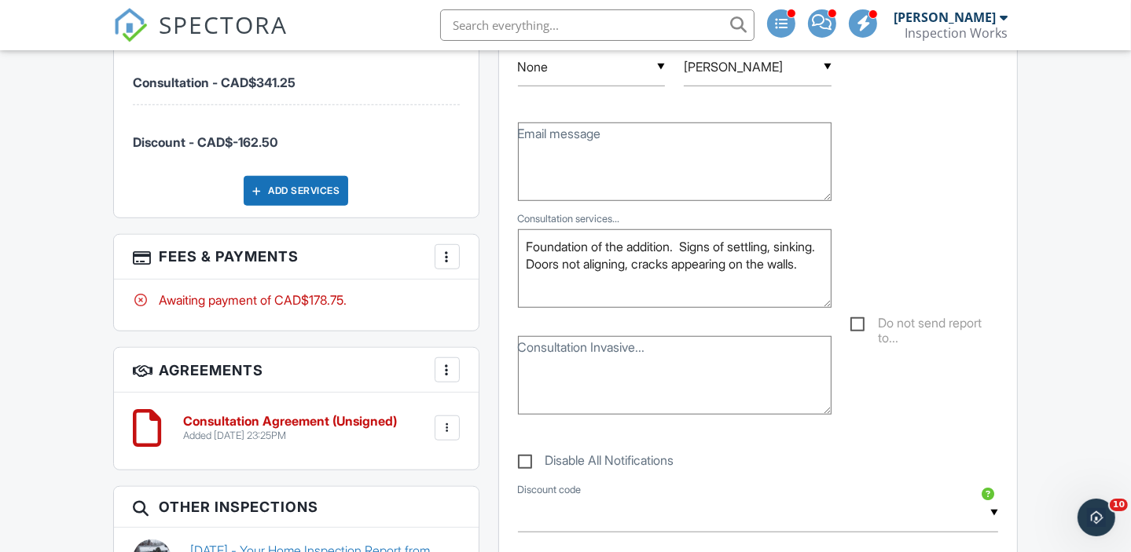
click at [450, 249] on div at bounding box center [447, 257] width 16 height 16
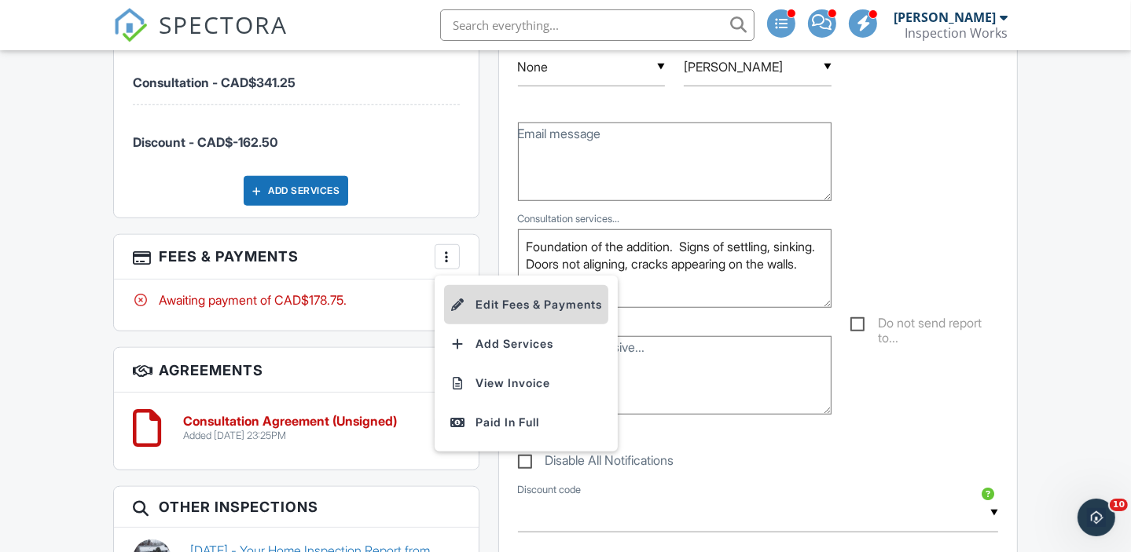
click at [508, 295] on li "Edit Fees & Payments" at bounding box center [526, 304] width 164 height 39
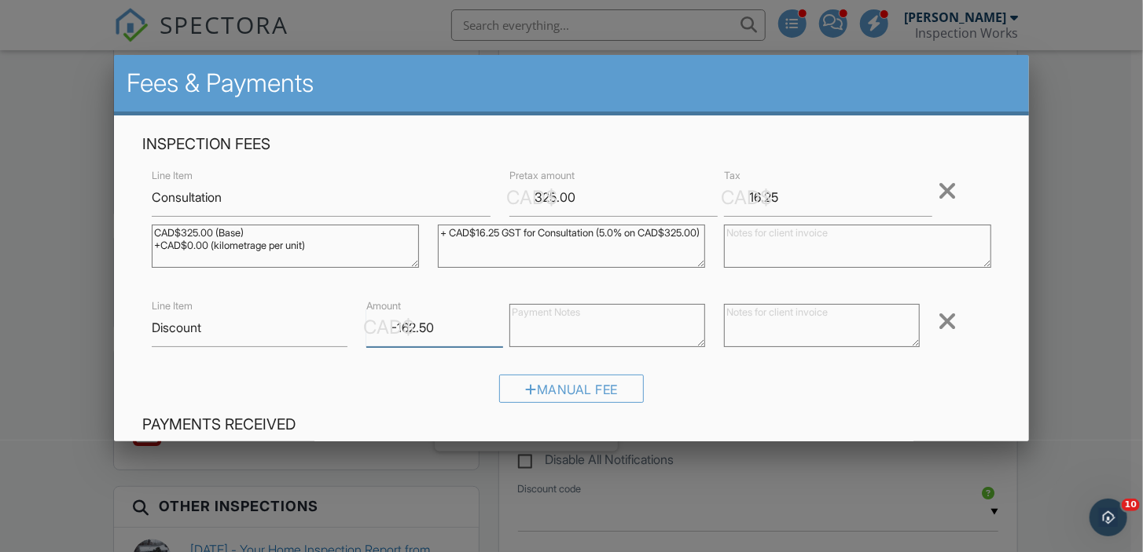
click at [416, 329] on input "-162.50" at bounding box center [434, 328] width 137 height 39
click at [435, 328] on input "-162.50" at bounding box center [434, 328] width 137 height 39
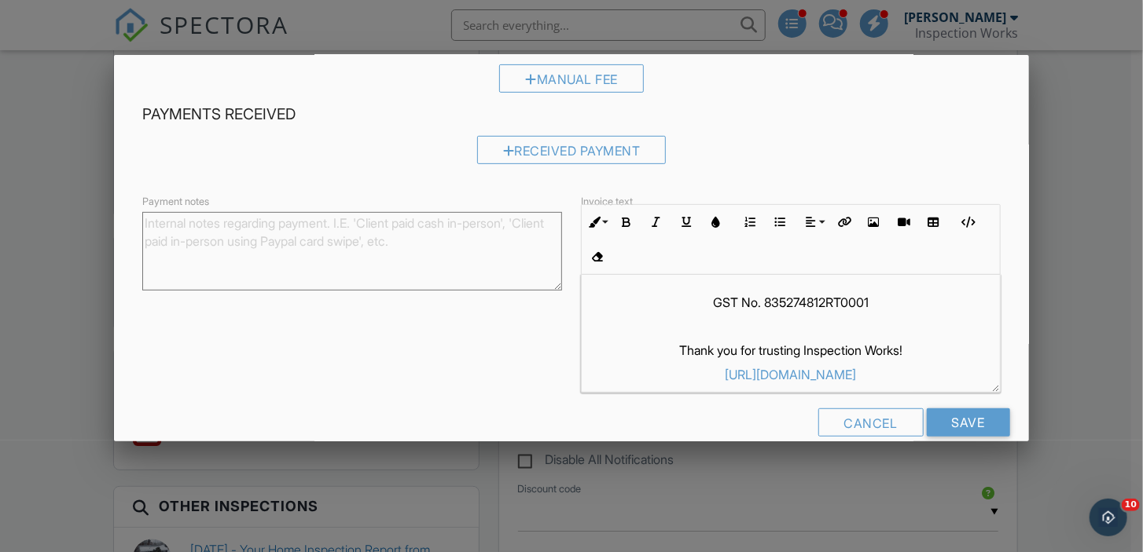
scroll to position [314, 0]
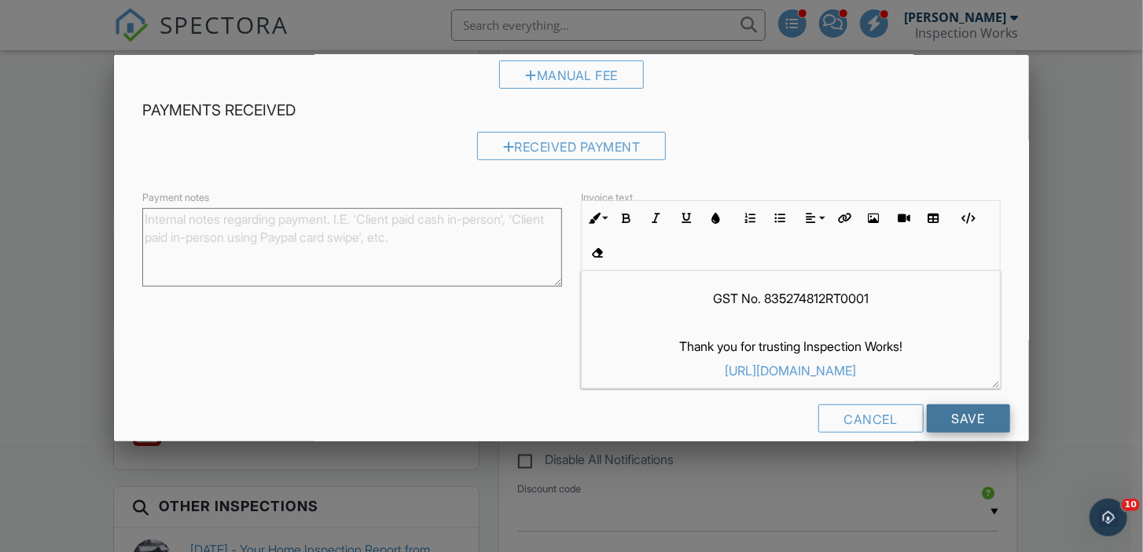
type input "-170.62"
click at [962, 419] on input "Save" at bounding box center [968, 419] width 83 height 28
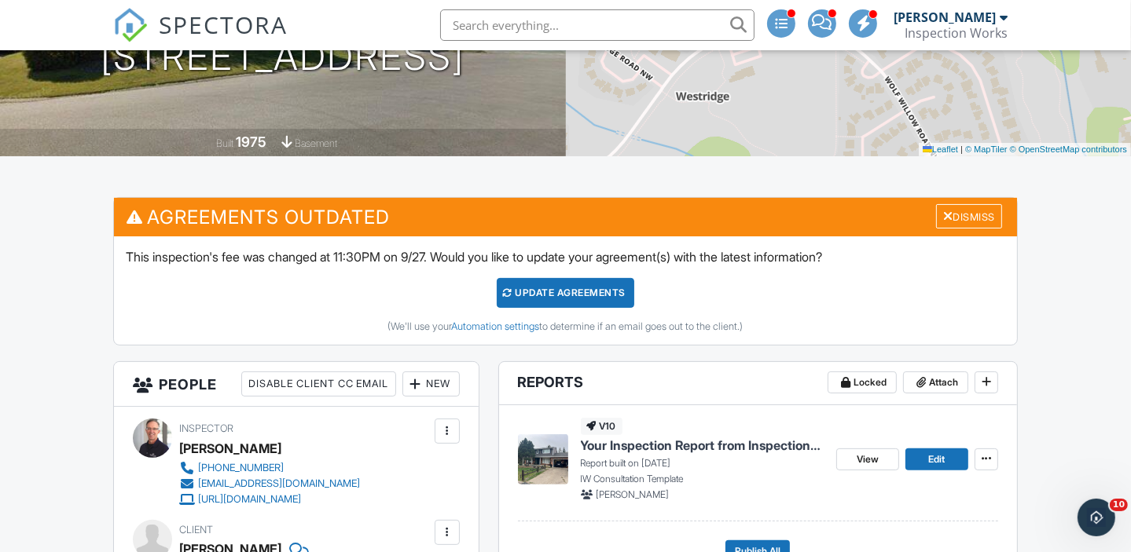
scroll to position [314, 0]
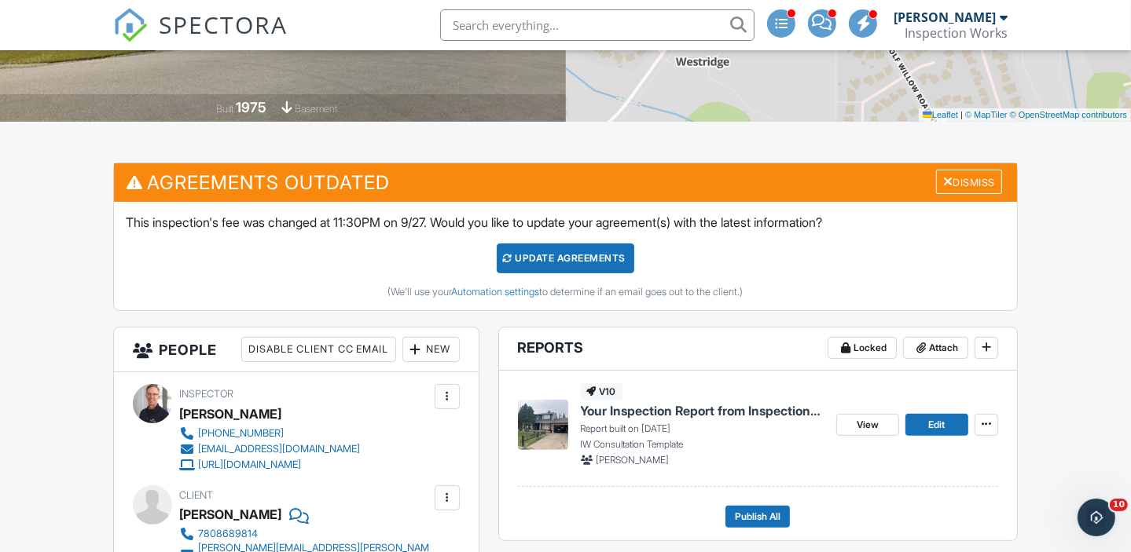
click at [548, 258] on div "Update Agreements" at bounding box center [566, 259] width 138 height 30
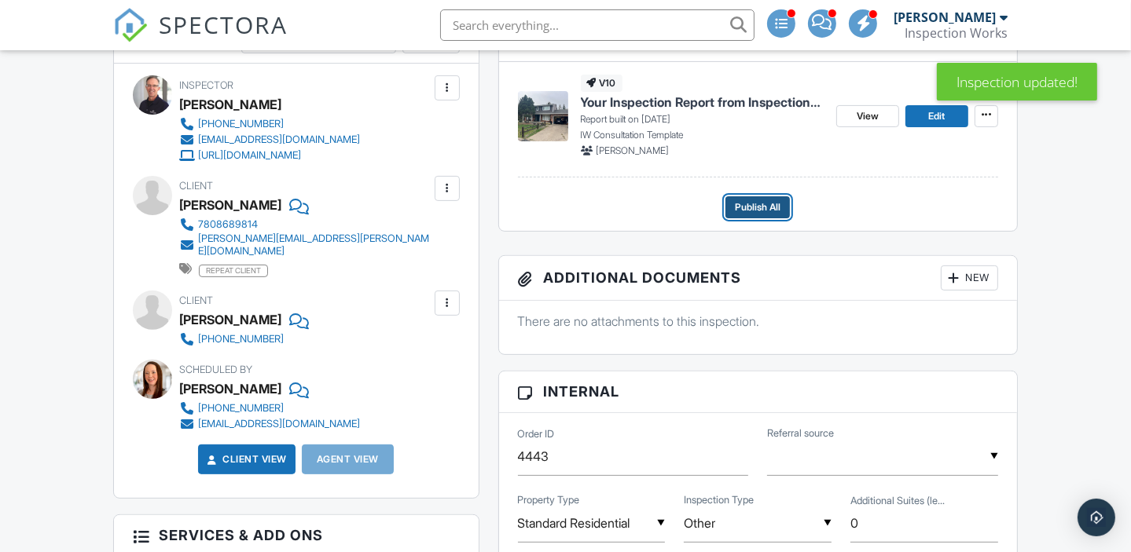
click at [758, 211] on span "Publish All" at bounding box center [758, 208] width 46 height 16
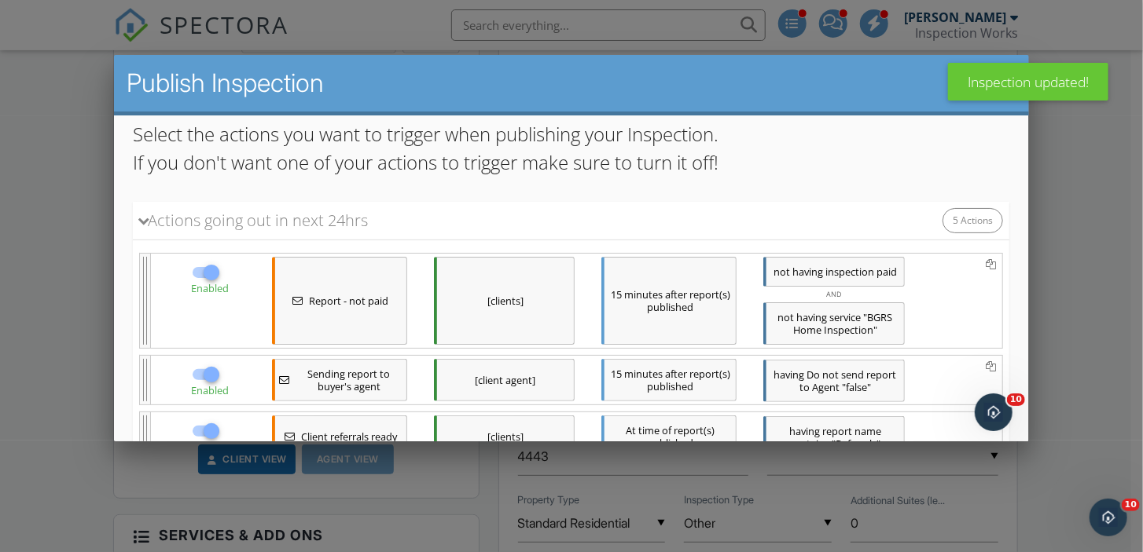
scroll to position [346, 0]
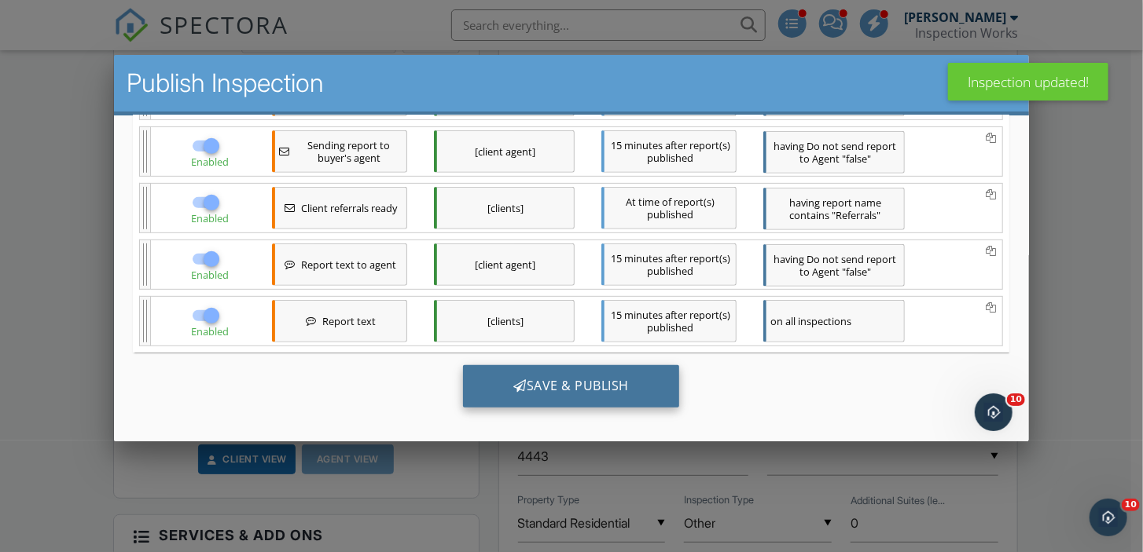
click at [596, 378] on div "Save & Publish" at bounding box center [571, 386] width 216 height 42
